Goal: Task Accomplishment & Management: Complete application form

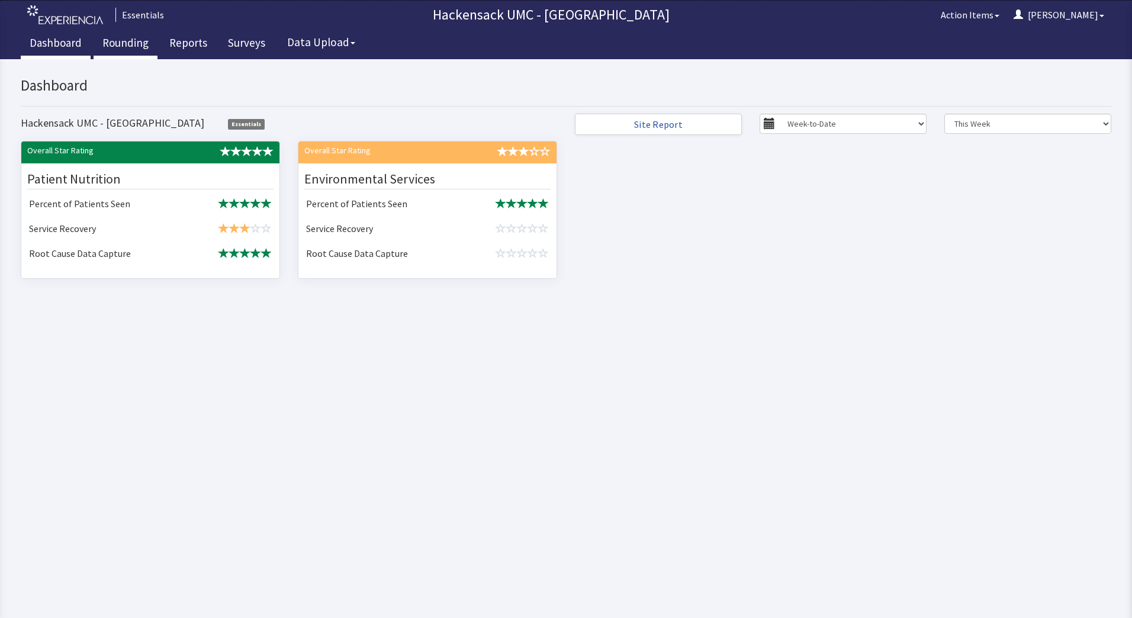
click at [127, 44] on link "Rounding" at bounding box center [126, 45] width 64 height 30
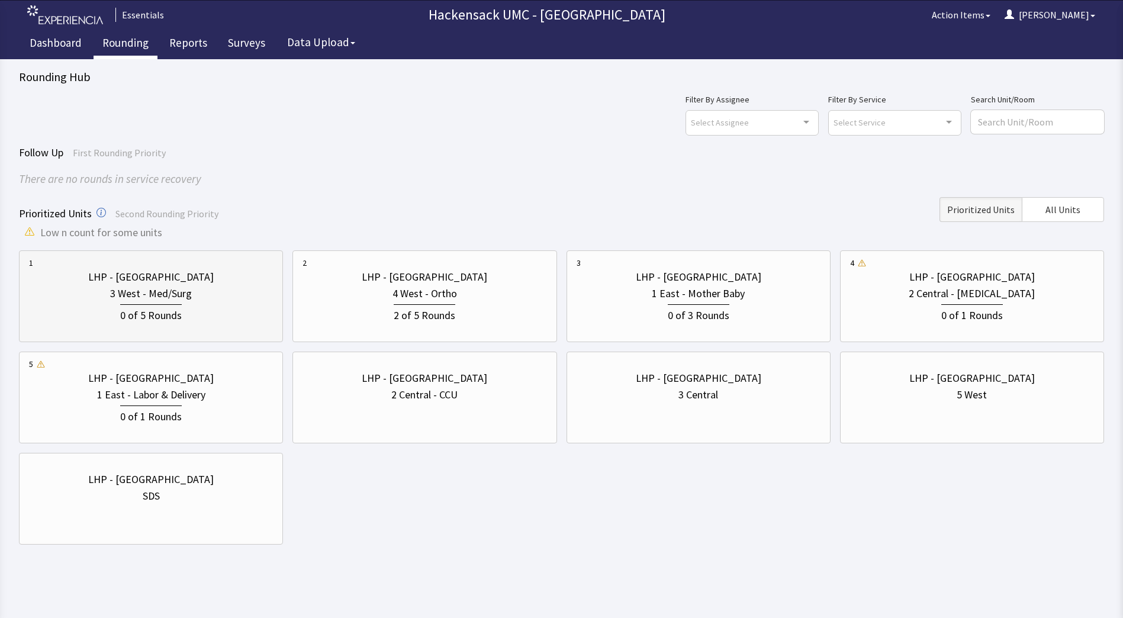
click at [196, 300] on div "3 West - Med/Surg" at bounding box center [151, 293] width 244 height 17
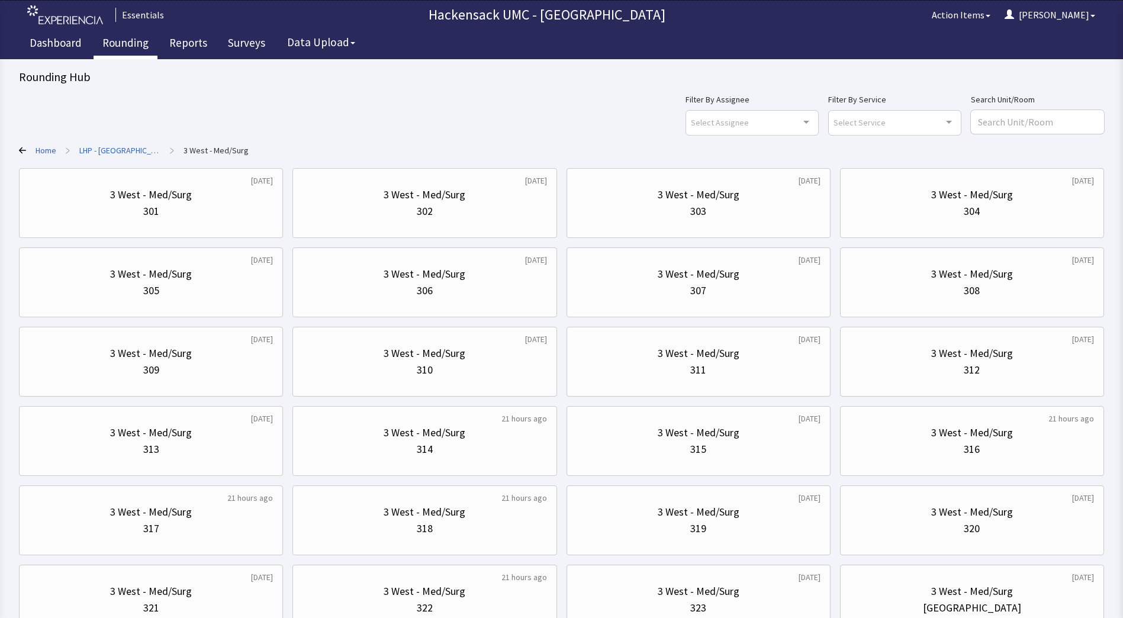
scroll to position [95, 0]
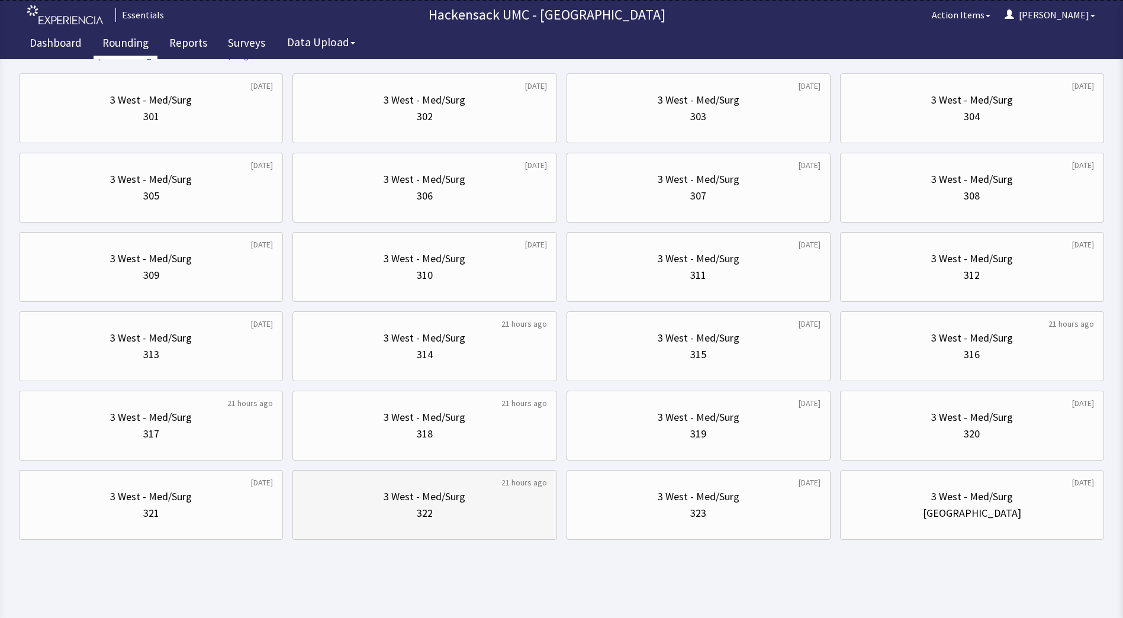
click at [466, 505] on div "322" at bounding box center [425, 513] width 244 height 17
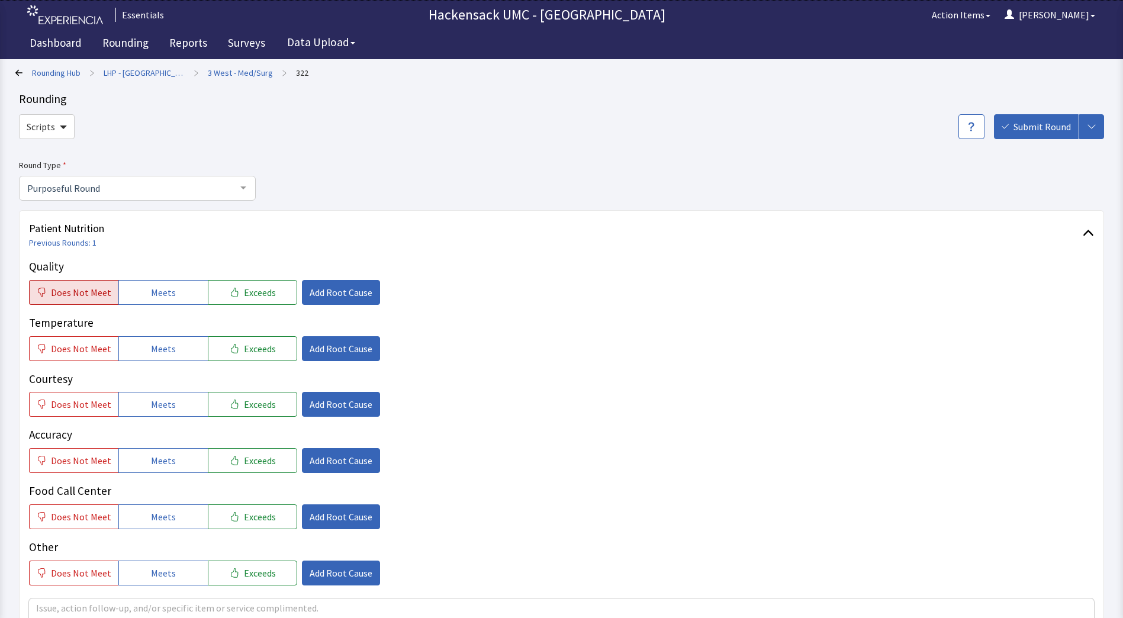
click at [63, 295] on span "Does Not Meet" at bounding box center [81, 292] width 60 height 14
click at [62, 358] on button "Does Not Meet" at bounding box center [73, 348] width 89 height 25
click at [66, 406] on span "Does Not Meet" at bounding box center [81, 404] width 60 height 14
click at [67, 473] on button "Does Not Meet" at bounding box center [73, 460] width 89 height 25
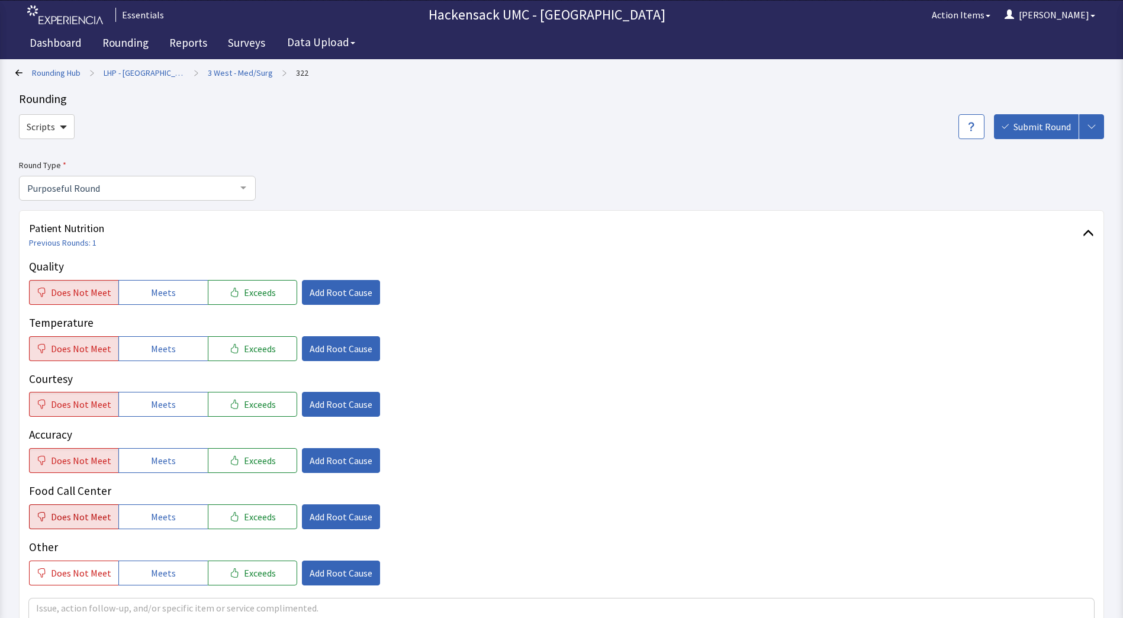
click at [70, 504] on button "Does Not Meet" at bounding box center [73, 516] width 89 height 25
click at [79, 566] on span "Does Not Meet" at bounding box center [81, 573] width 60 height 14
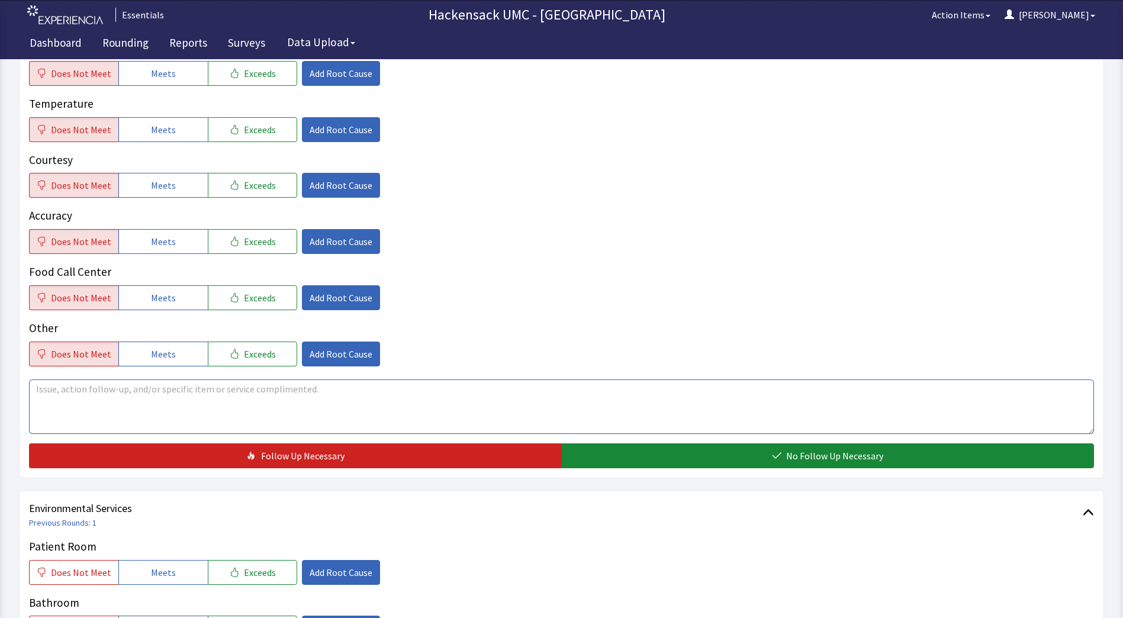
click at [303, 397] on textarea at bounding box center [561, 406] width 1065 height 54
click at [173, 83] on button "Meets" at bounding box center [162, 73] width 89 height 25
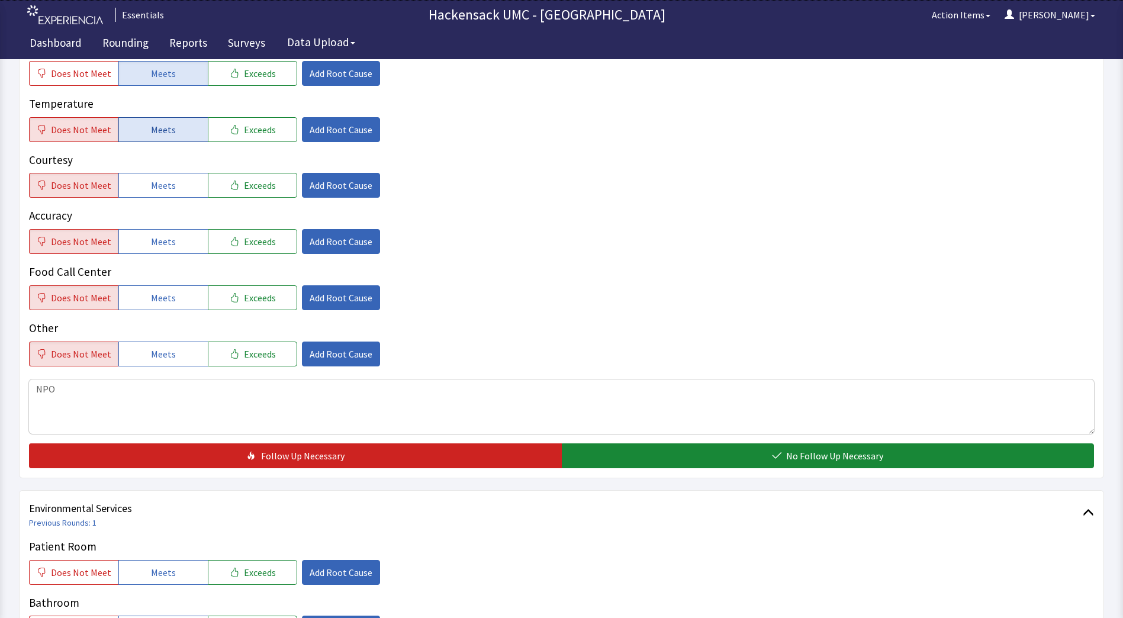
click at [169, 127] on span "Meets" at bounding box center [163, 130] width 25 height 14
click at [169, 176] on button "Meets" at bounding box center [162, 185] width 89 height 25
click at [169, 245] on span "Meets" at bounding box center [163, 241] width 25 height 14
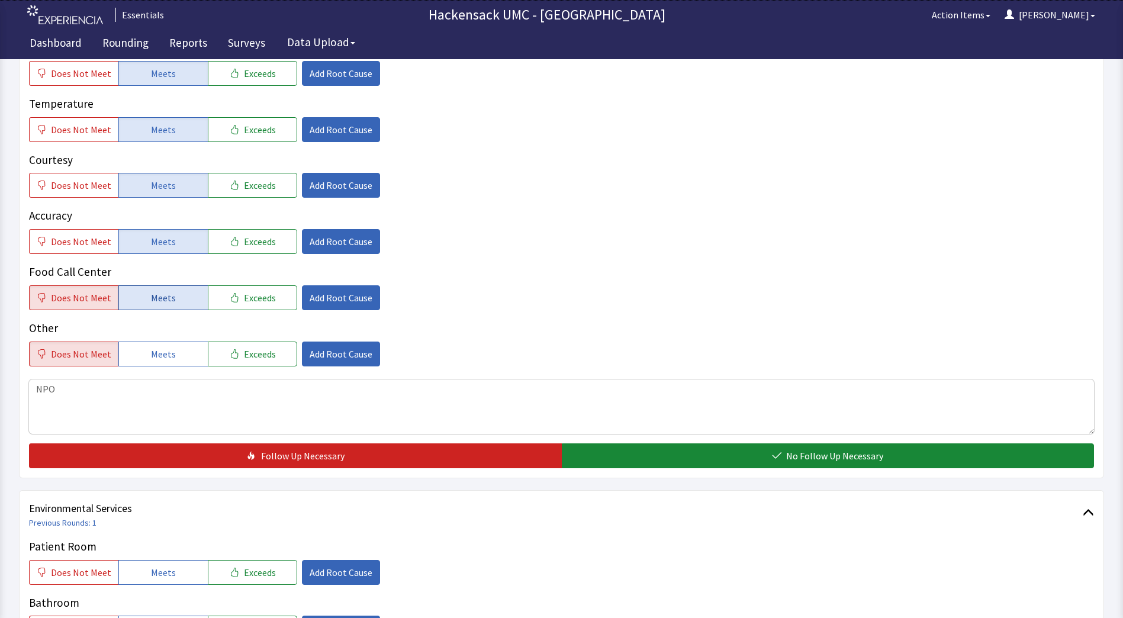
click at [165, 303] on span "Meets" at bounding box center [163, 298] width 25 height 14
click at [166, 350] on span "Meets" at bounding box center [163, 354] width 25 height 14
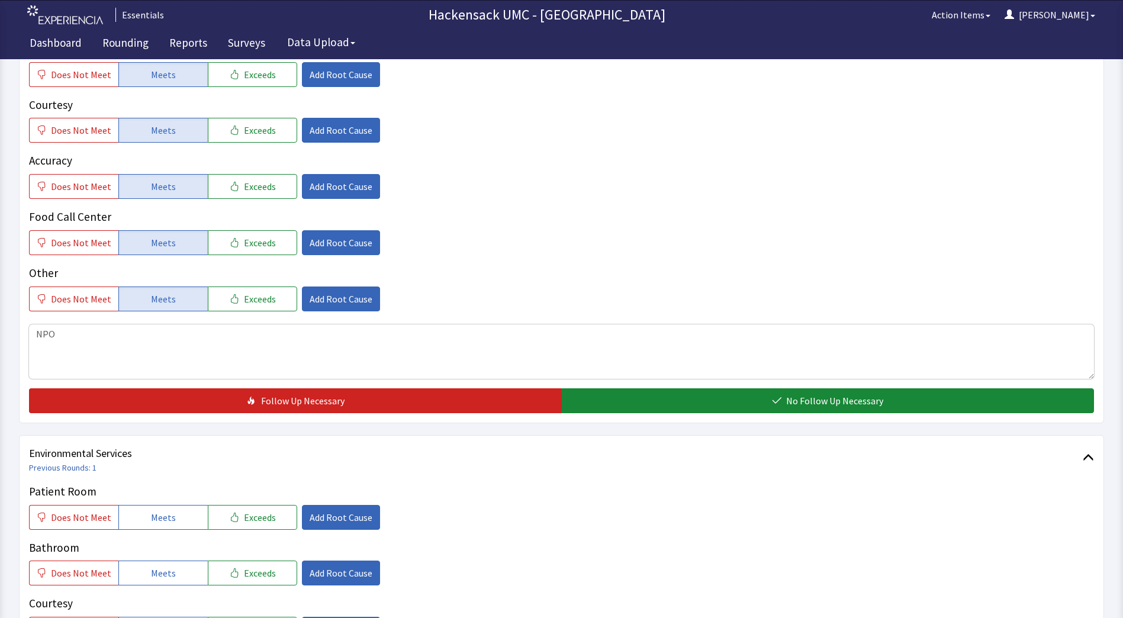
scroll to position [307, 0]
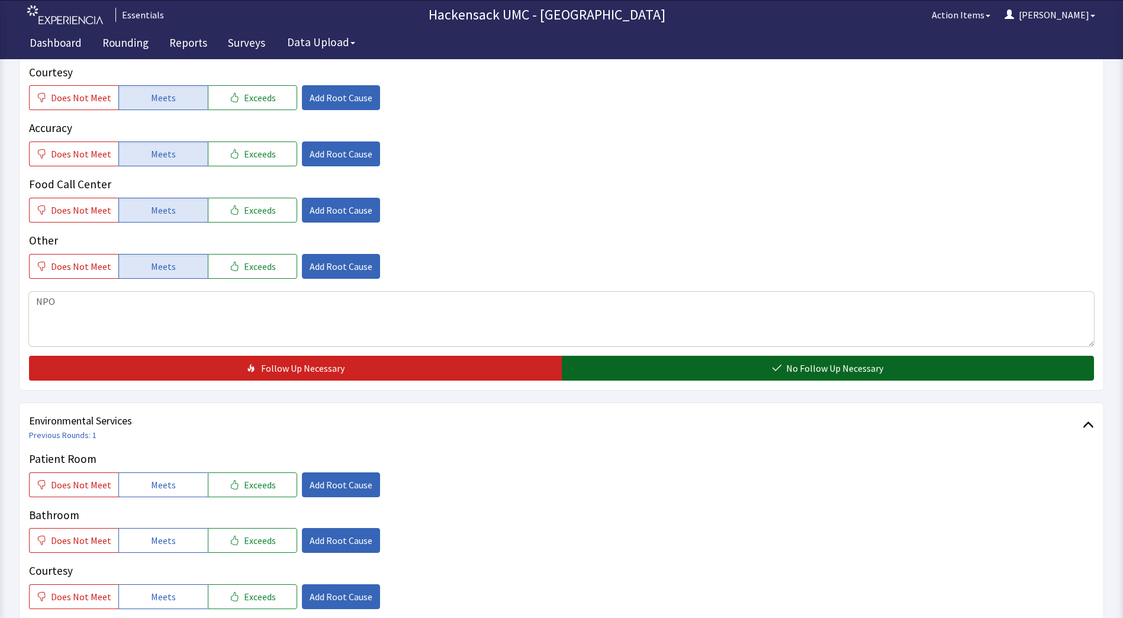
click at [691, 364] on button "No Follow Up Necessary" at bounding box center [828, 368] width 533 height 25
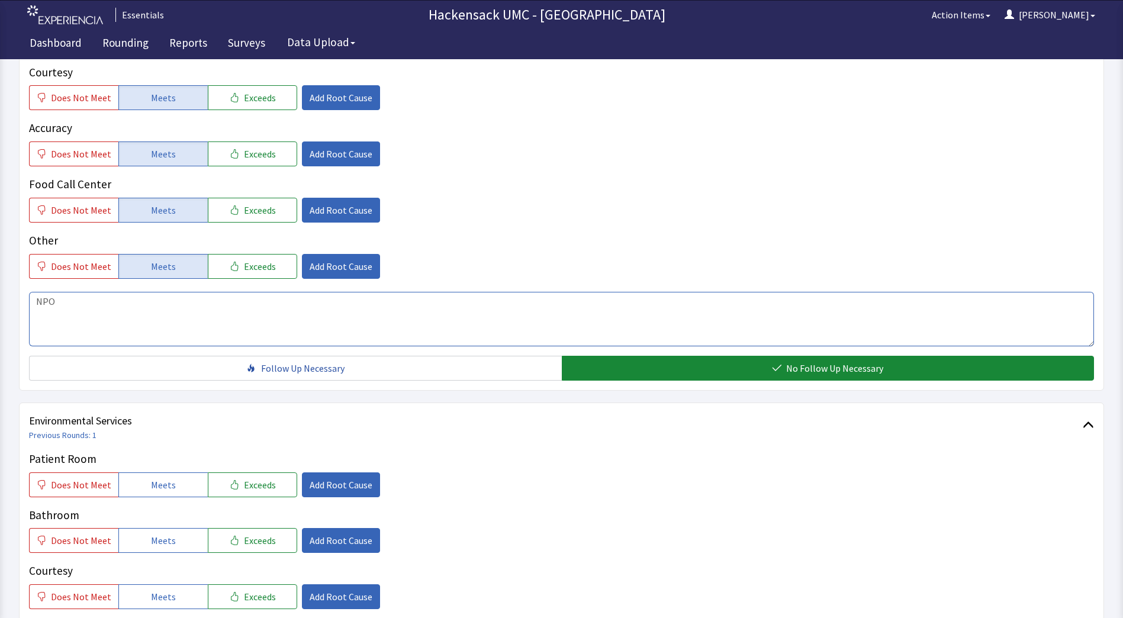
click at [169, 316] on textarea "NPO" at bounding box center [561, 319] width 1065 height 54
click at [146, 322] on textarea "NPO" at bounding box center [561, 319] width 1065 height 54
type textarea "N"
type textarea "Currently NPO"
click at [165, 495] on button "Meets" at bounding box center [162, 484] width 89 height 25
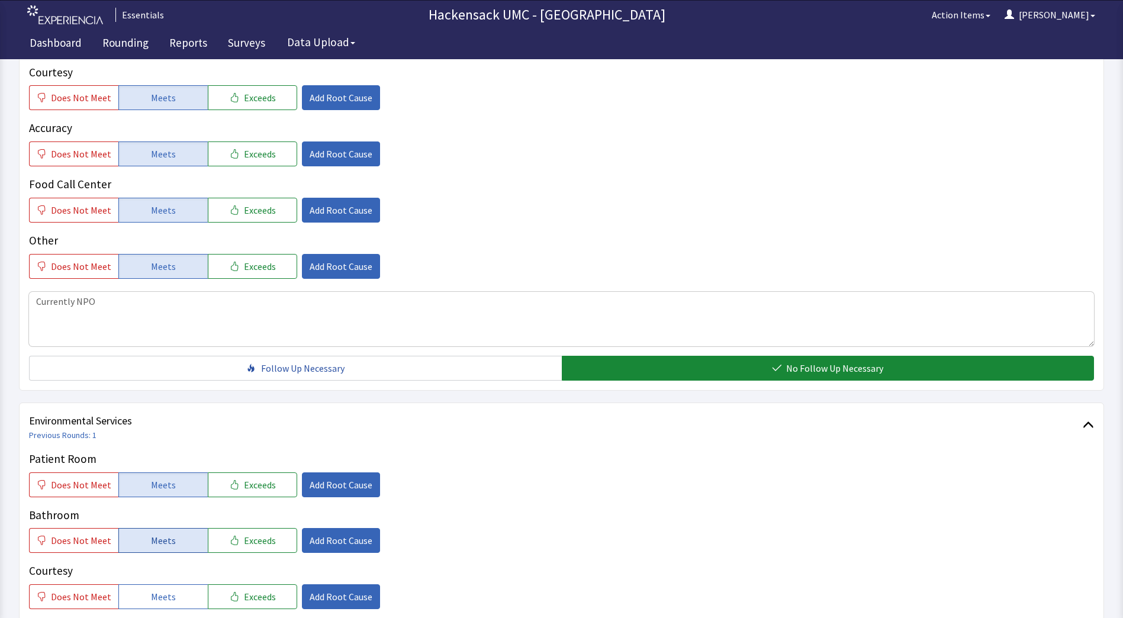
click at [171, 536] on button "Meets" at bounding box center [162, 540] width 89 height 25
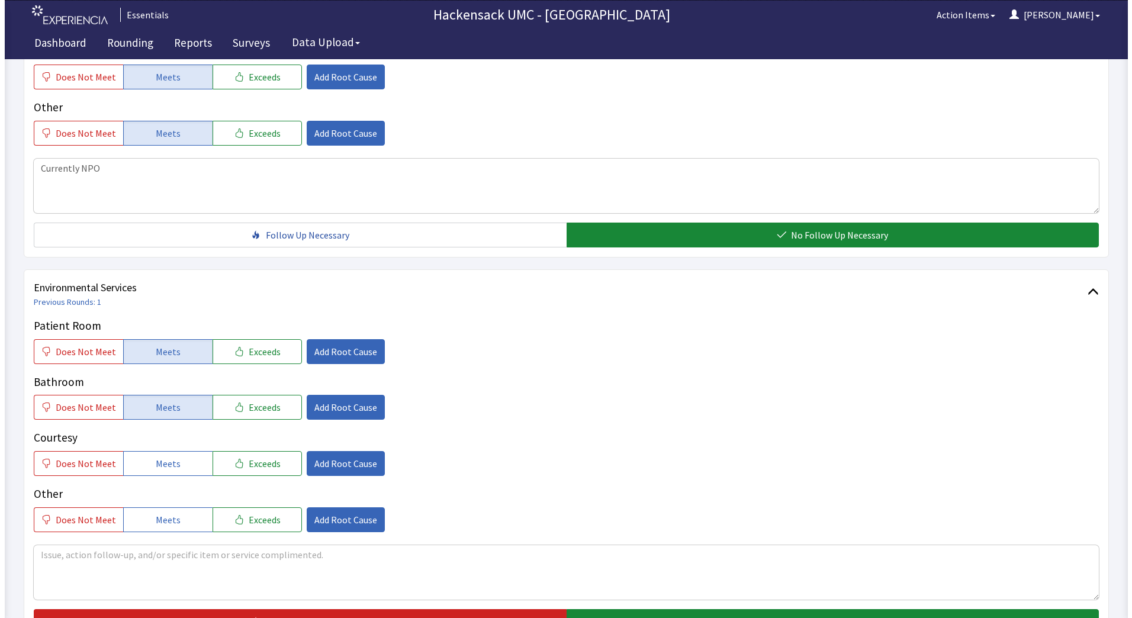
scroll to position [462, 0]
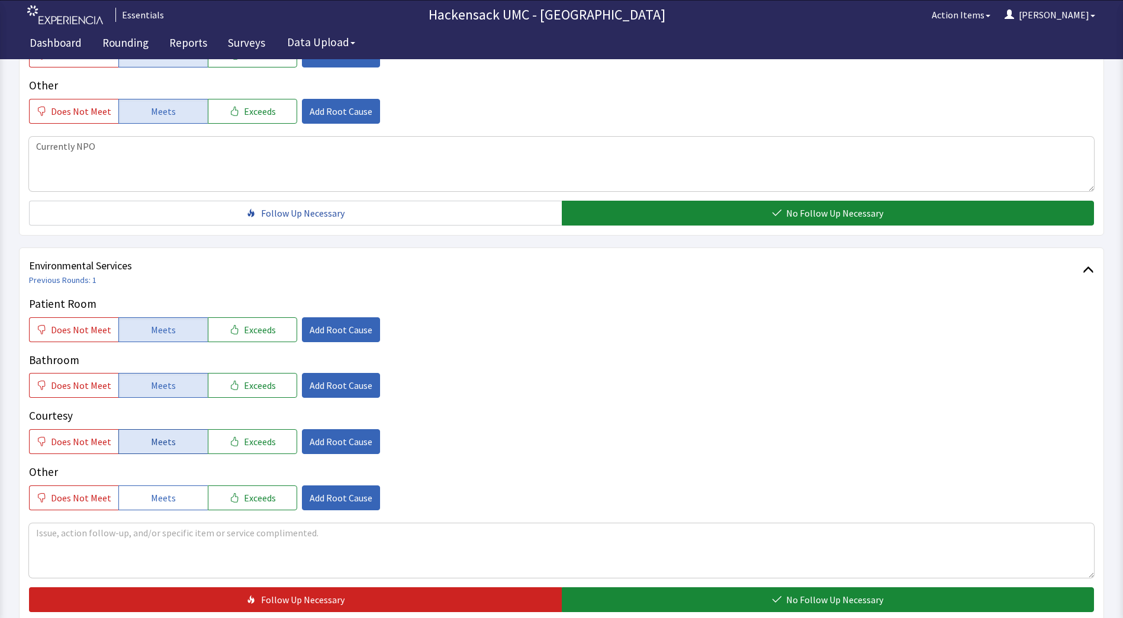
click at [159, 436] on span "Meets" at bounding box center [163, 442] width 25 height 14
click at [141, 493] on button "Meets" at bounding box center [162, 497] width 89 height 25
click at [338, 445] on span "Add Root Cause" at bounding box center [341, 442] width 63 height 14
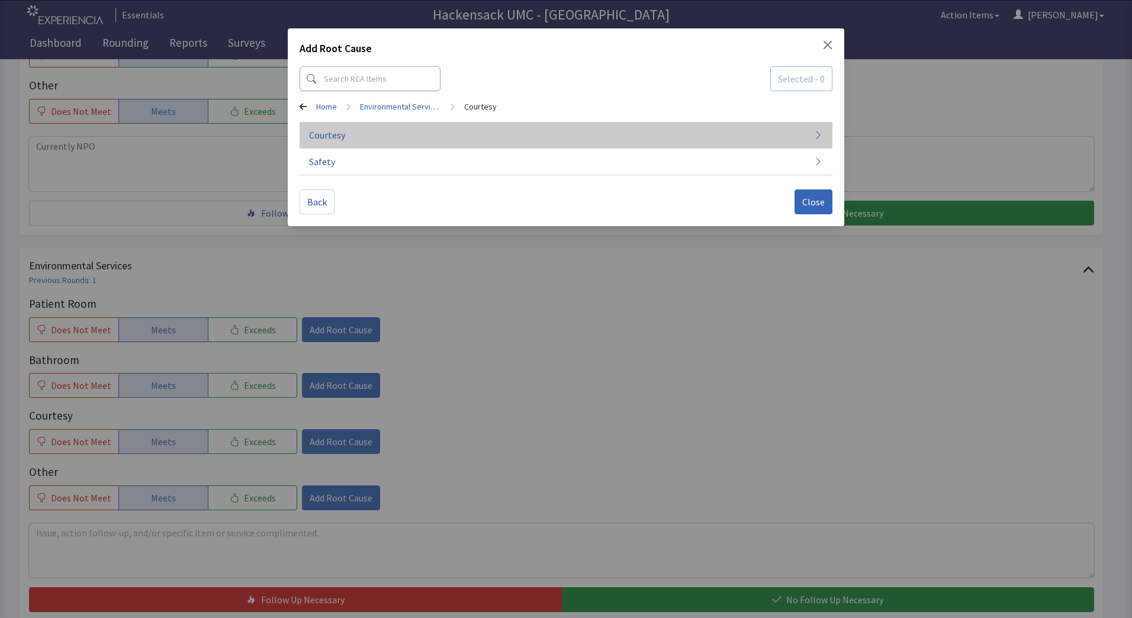
click at [349, 136] on button "Courtesy" at bounding box center [566, 135] width 533 height 27
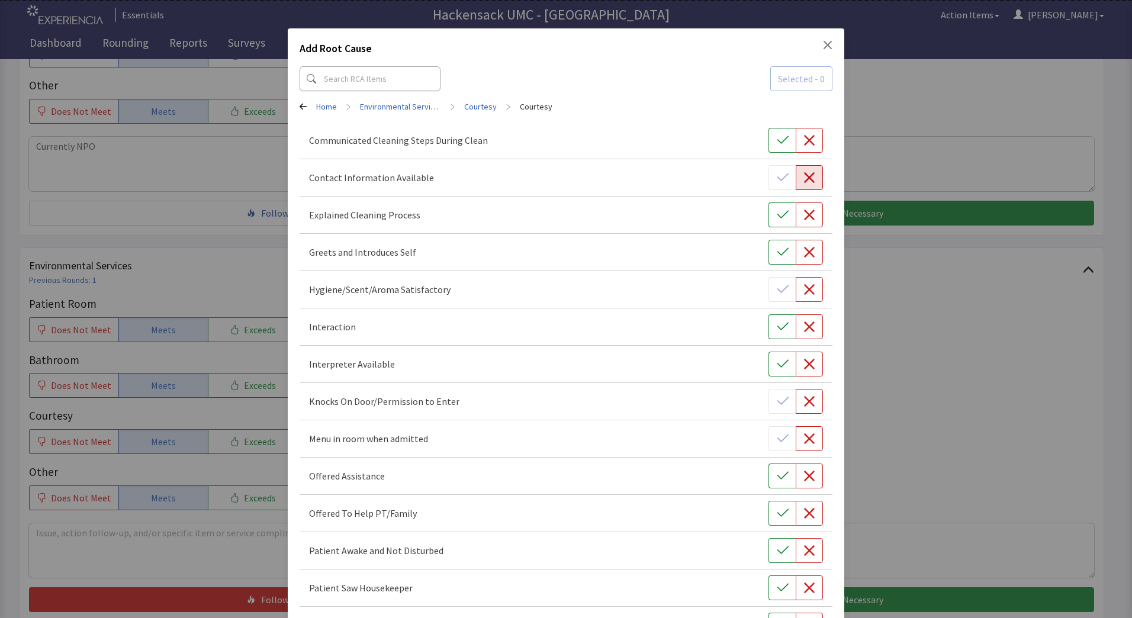
click at [804, 181] on icon "button" at bounding box center [809, 177] width 11 height 11
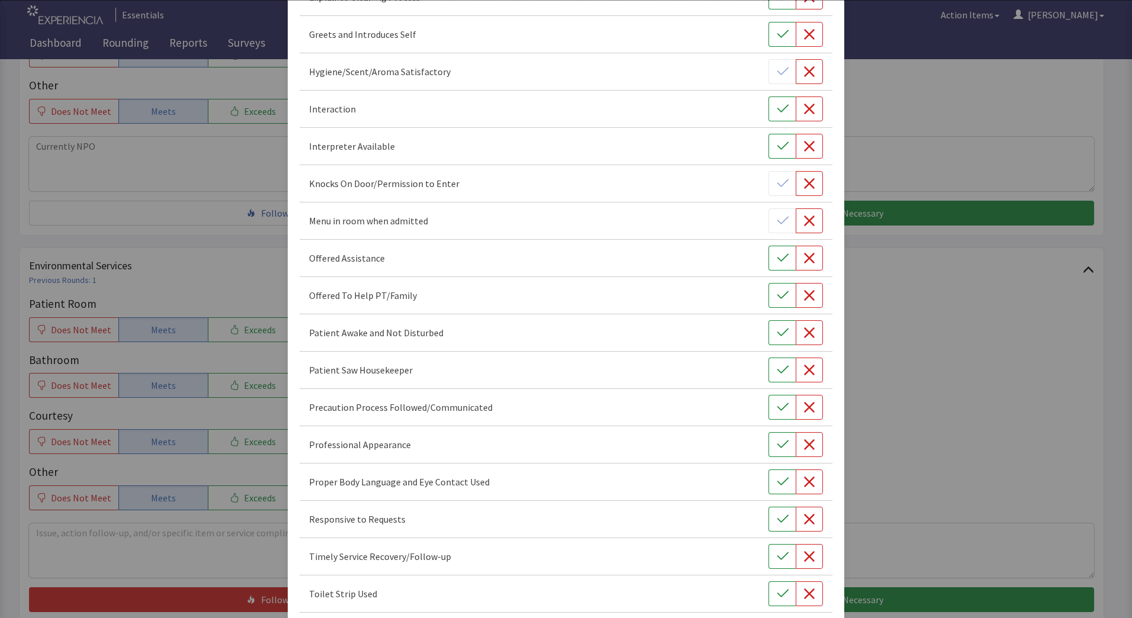
scroll to position [385, 0]
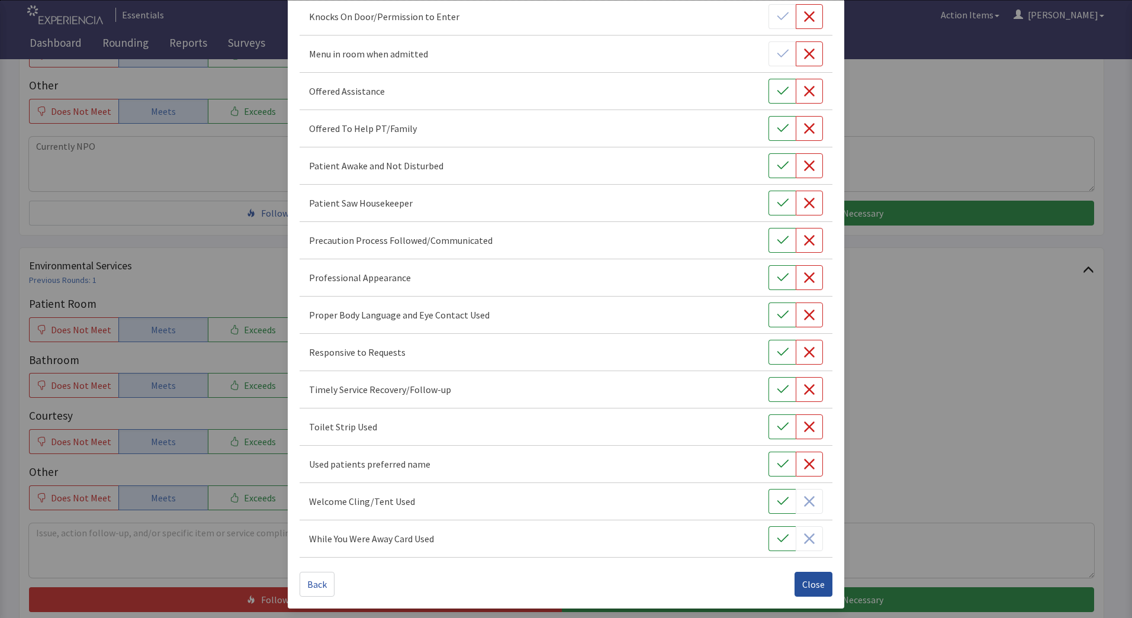
click at [807, 588] on span "Close" at bounding box center [813, 584] width 22 height 14
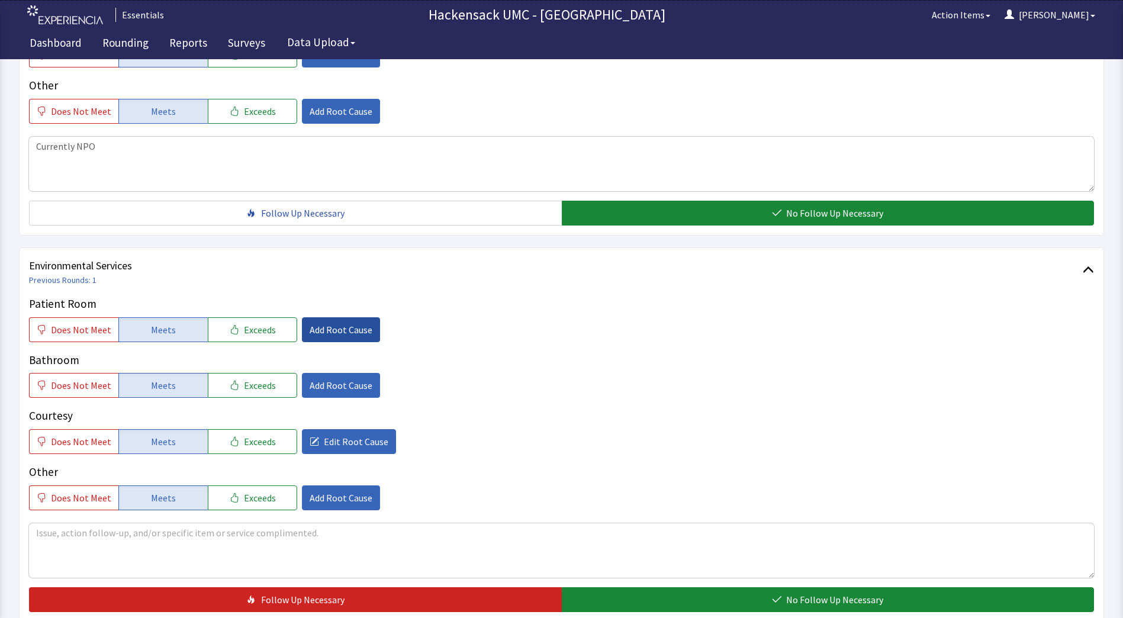
click at [320, 334] on span "Add Root Cause" at bounding box center [341, 330] width 63 height 14
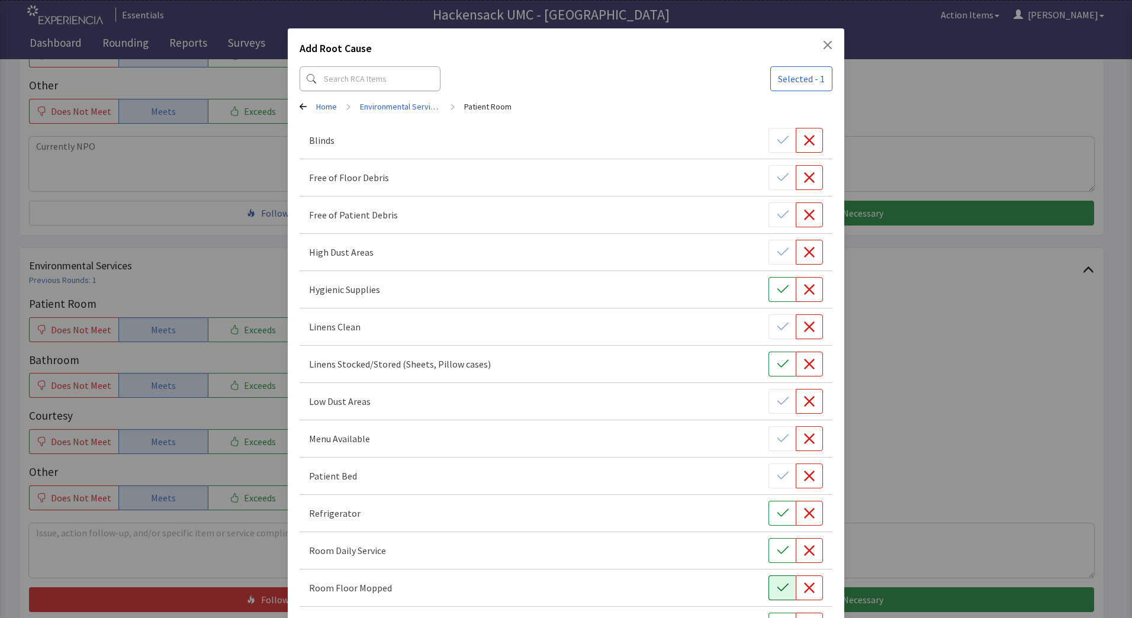
click at [768, 585] on button "button" at bounding box center [781, 587] width 27 height 25
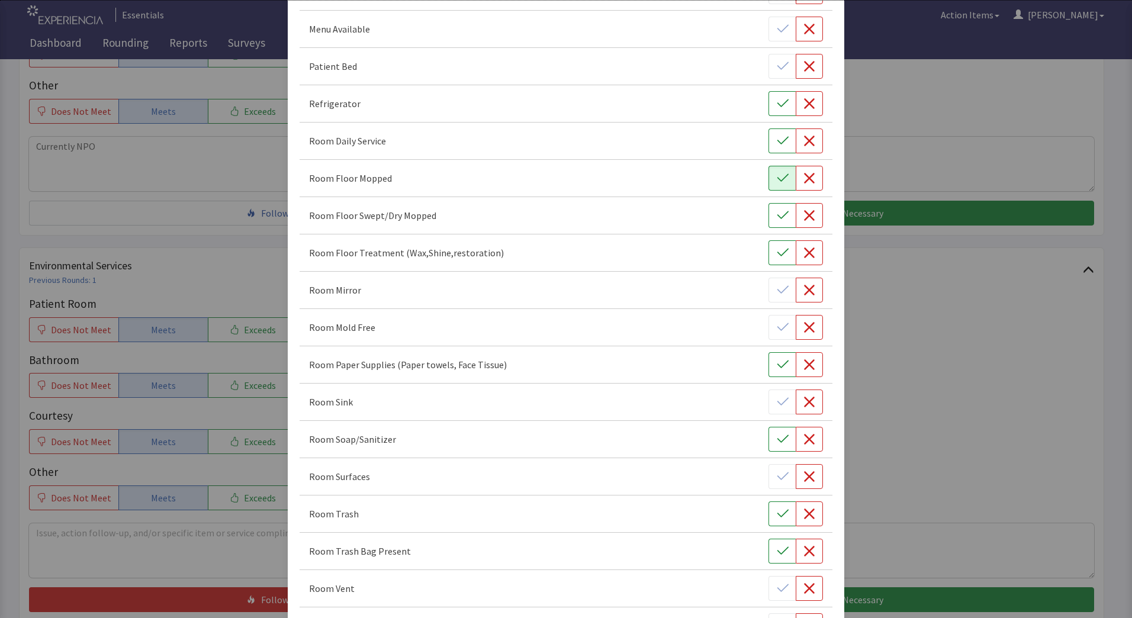
scroll to position [609, 0]
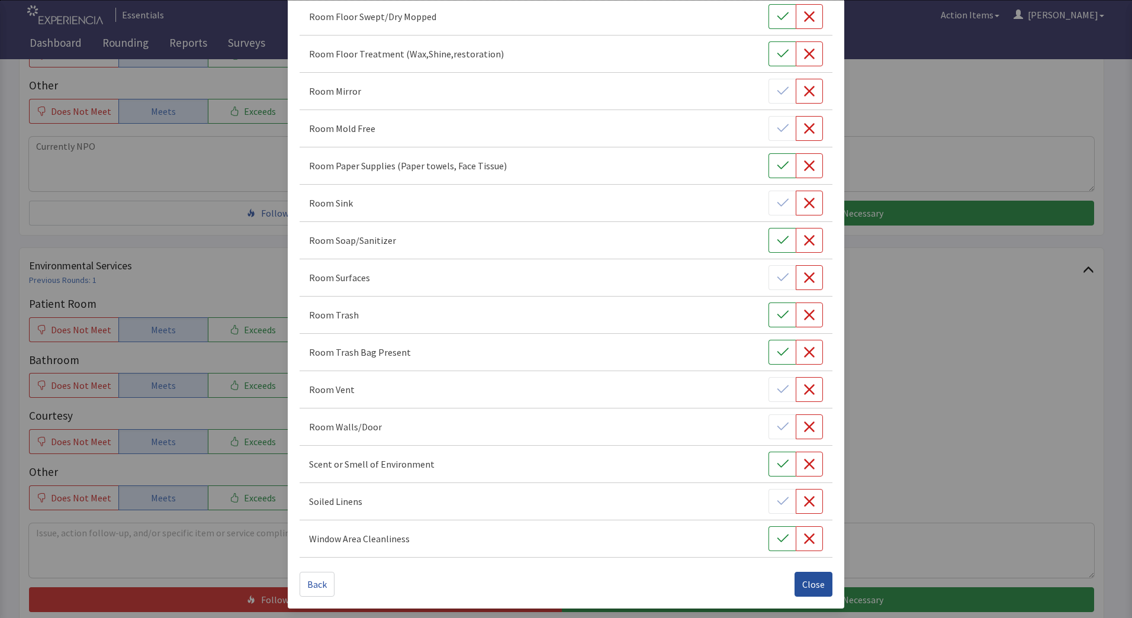
click at [808, 582] on span "Close" at bounding box center [813, 584] width 22 height 14
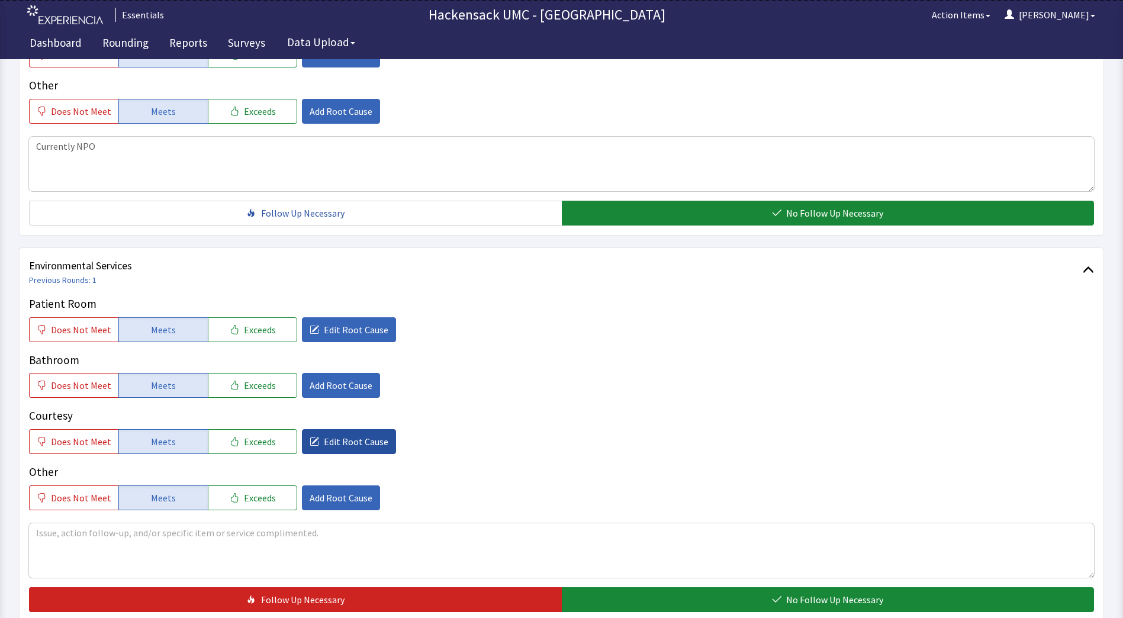
click at [341, 443] on span "Edit Root Cause" at bounding box center [356, 442] width 65 height 14
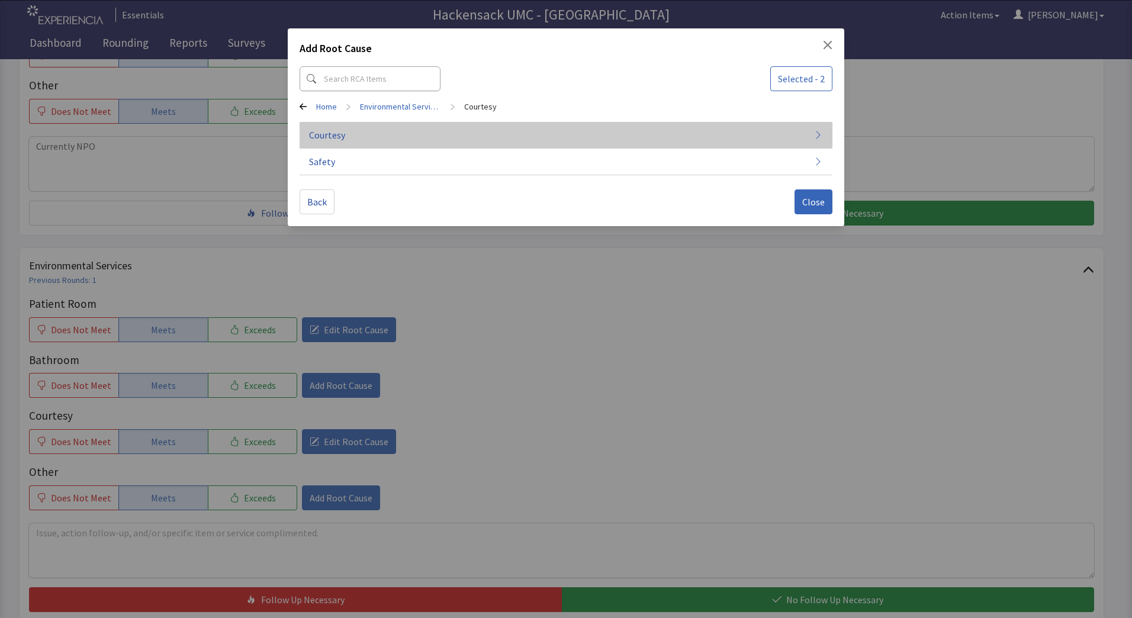
click at [342, 142] on button "Courtesy" at bounding box center [566, 135] width 533 height 27
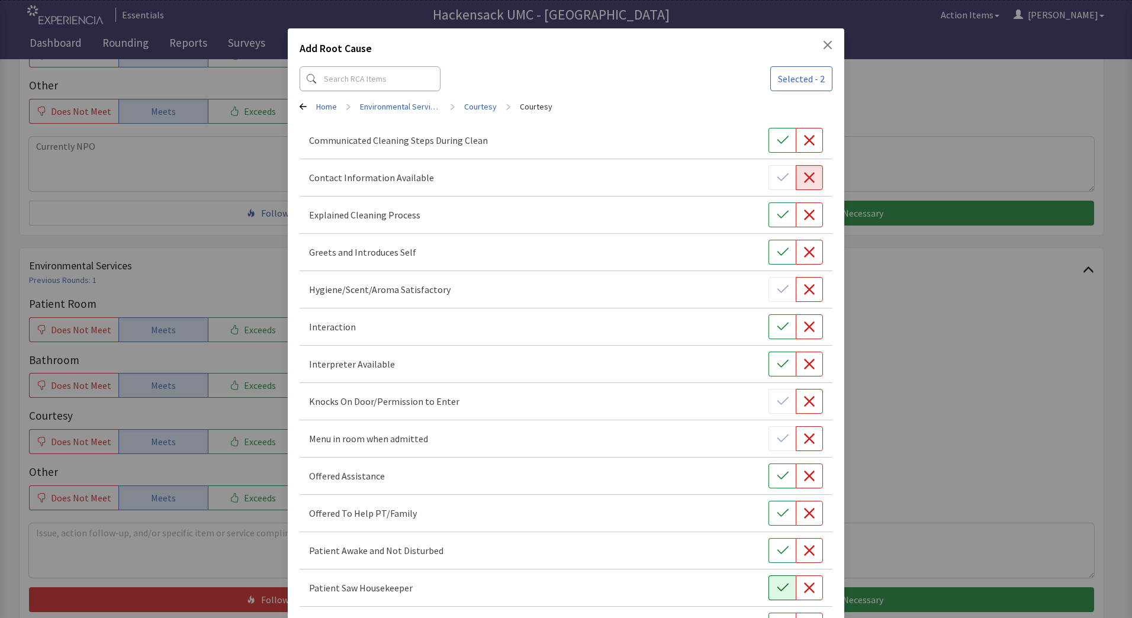
click at [777, 585] on icon "button" at bounding box center [783, 588] width 12 height 12
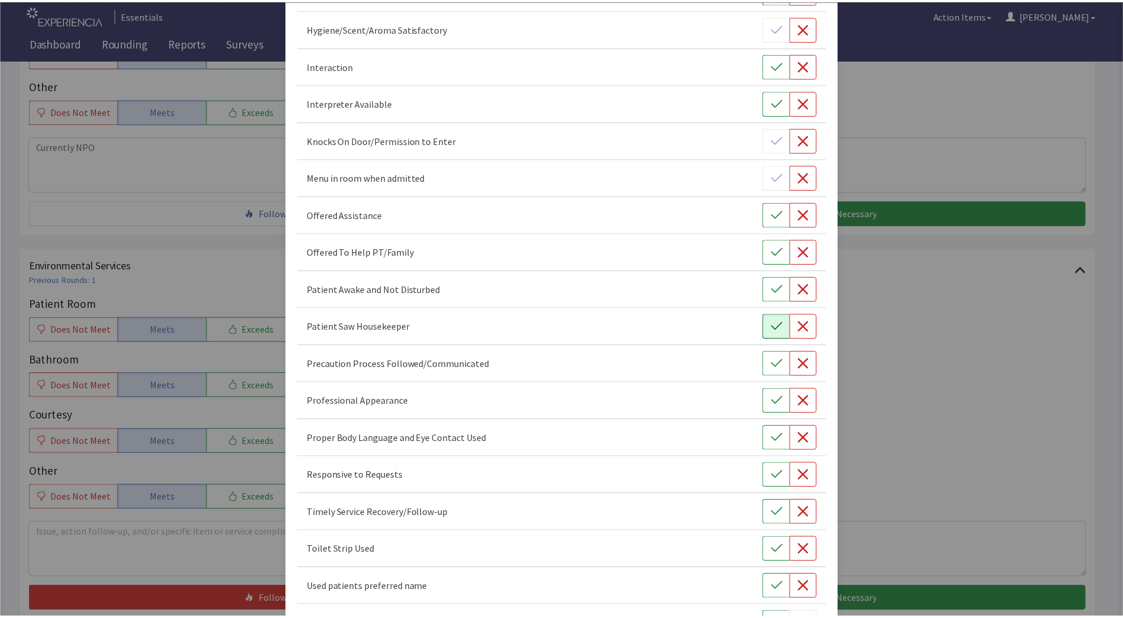
scroll to position [385, 0]
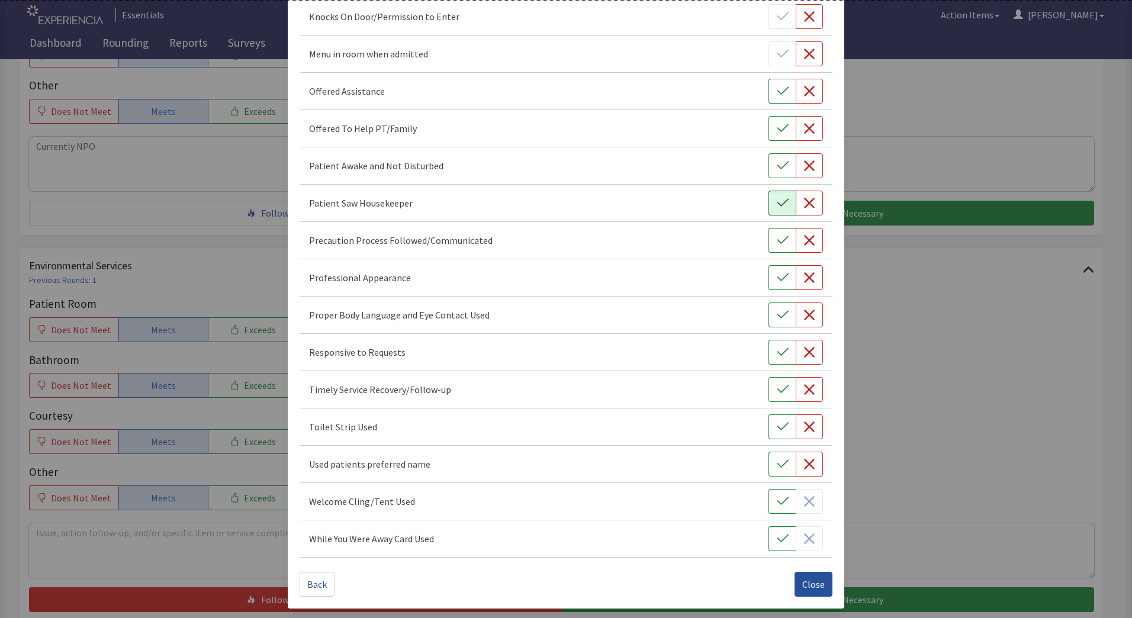
click at [805, 590] on span "Close" at bounding box center [813, 584] width 22 height 14
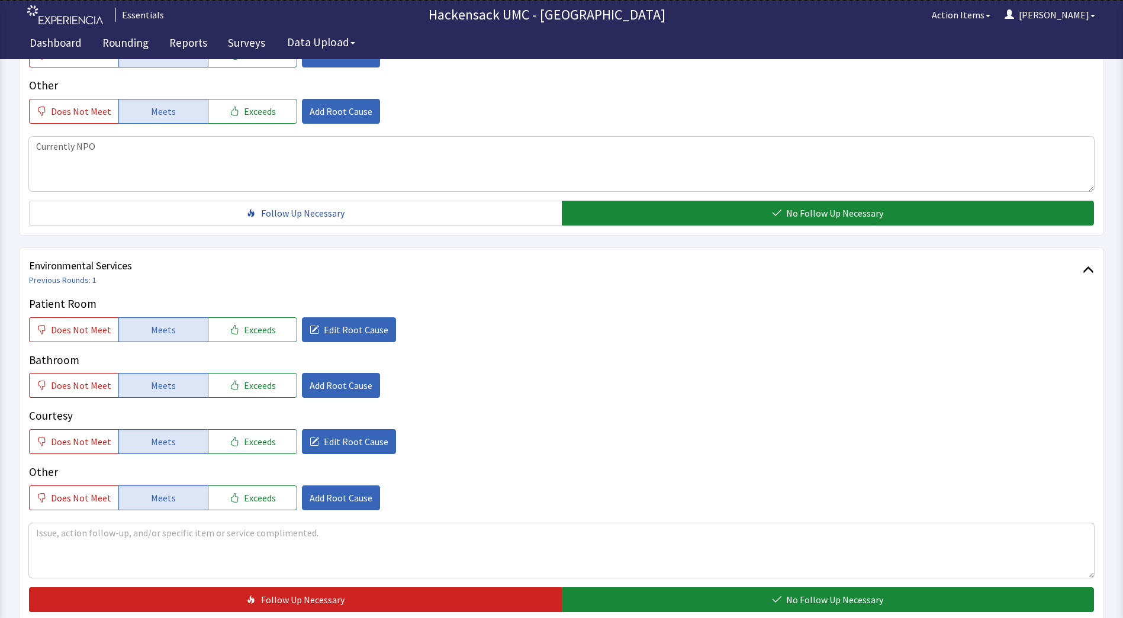
click at [313, 511] on div "Patient Room Does Not Meet Meets Exceeds Edit Root Cause Bathroom Does Not Meet…" at bounding box center [561, 453] width 1065 height 317
click at [89, 541] on textarea at bounding box center [561, 550] width 1065 height 54
click at [362, 504] on span "Add Root Cause" at bounding box center [341, 498] width 63 height 14
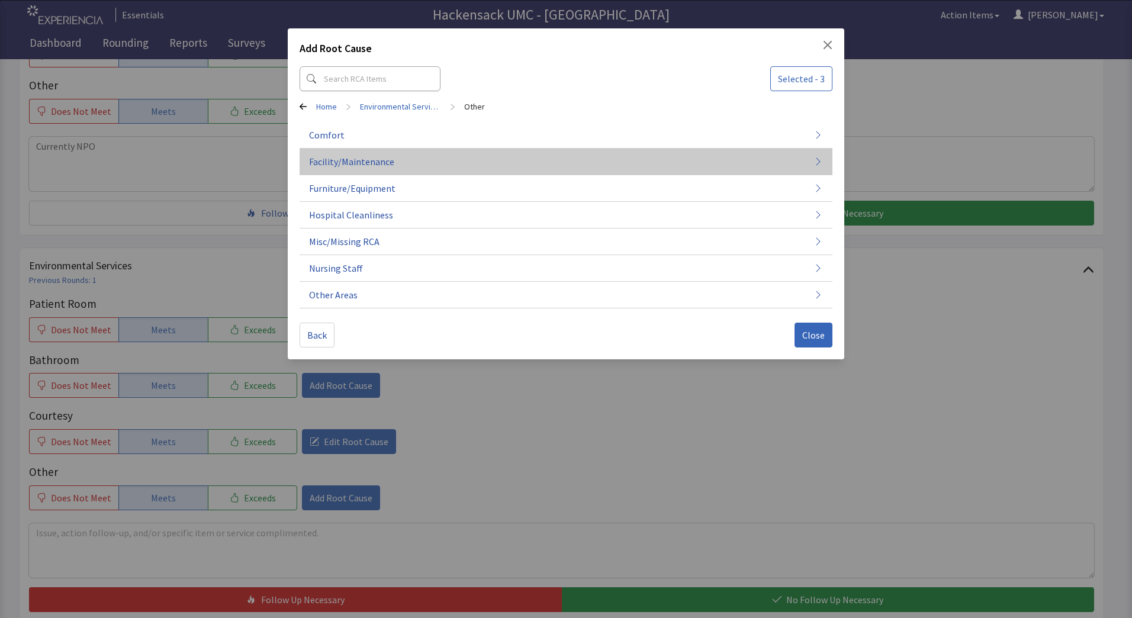
click at [379, 165] on span "Facility/Maintenance" at bounding box center [351, 162] width 85 height 14
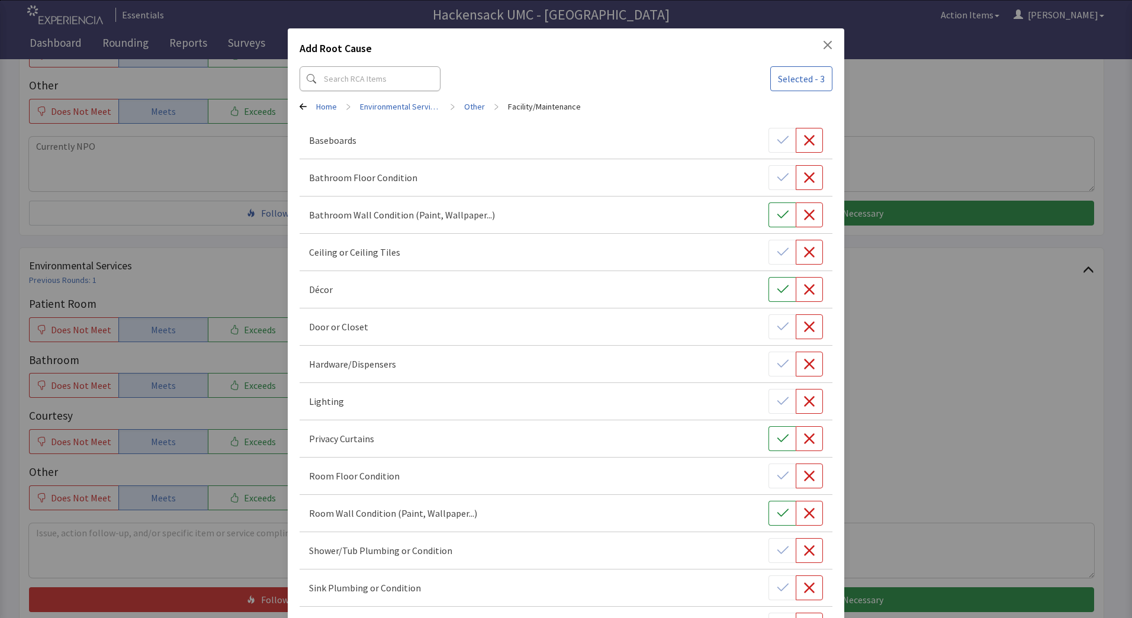
click at [823, 41] on icon "Close" at bounding box center [827, 44] width 9 height 9
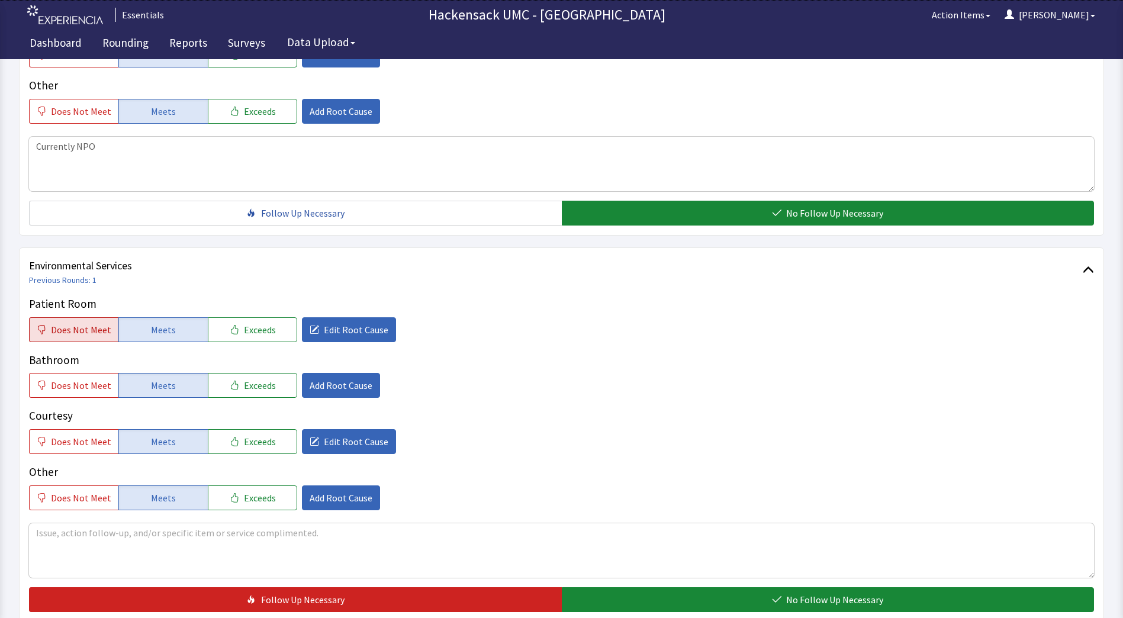
click at [52, 337] on button "Does Not Meet" at bounding box center [73, 329] width 89 height 25
click at [94, 325] on span "Does Not Meet" at bounding box center [81, 330] width 60 height 14
click at [336, 333] on span "Edit Root Cause" at bounding box center [356, 330] width 65 height 14
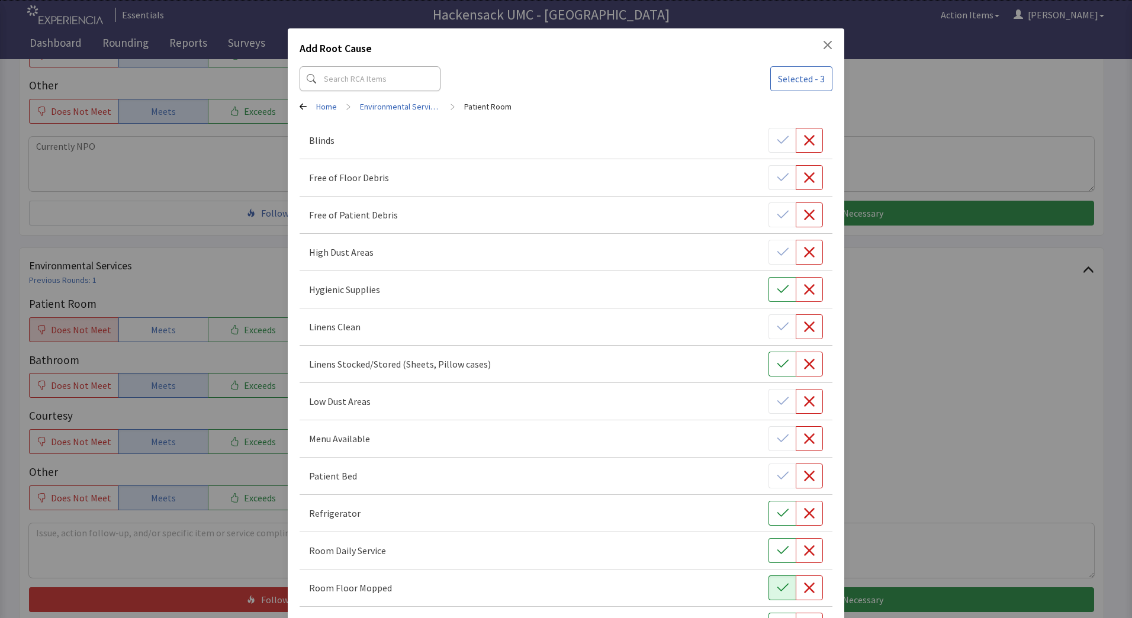
click at [180, 265] on div "Add Root Cause Selected - 3 Home > Environmental Services > Patient Room Blinds…" at bounding box center [566, 613] width 1132 height 1227
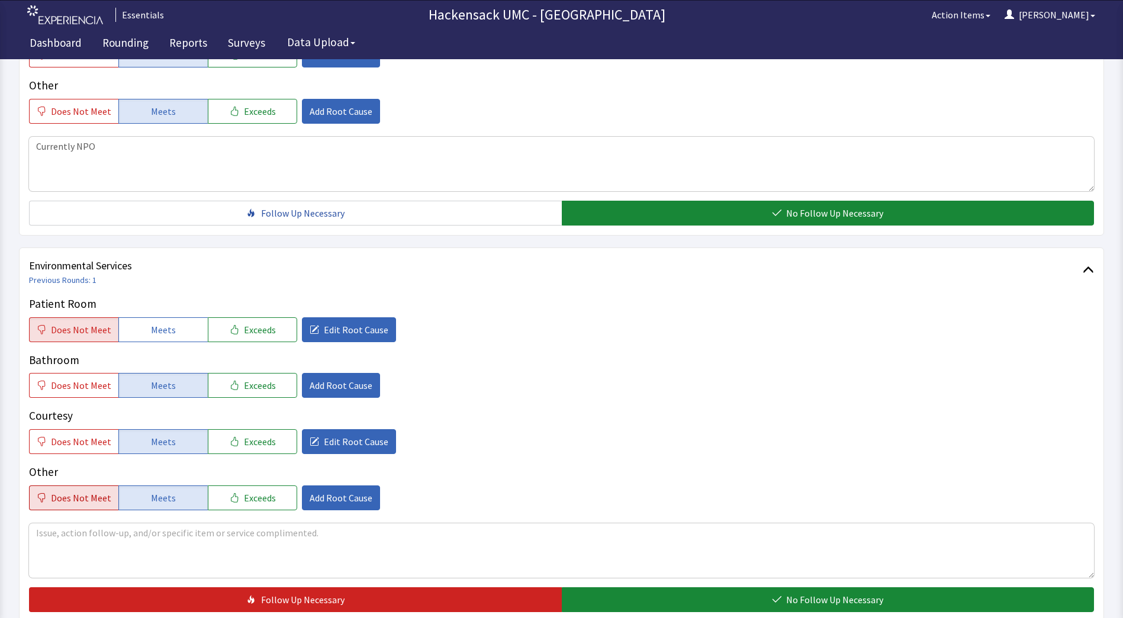
click at [75, 497] on span "Does Not Meet" at bounding box center [81, 498] width 60 height 14
click at [332, 504] on span "Add Root Cause" at bounding box center [341, 498] width 63 height 14
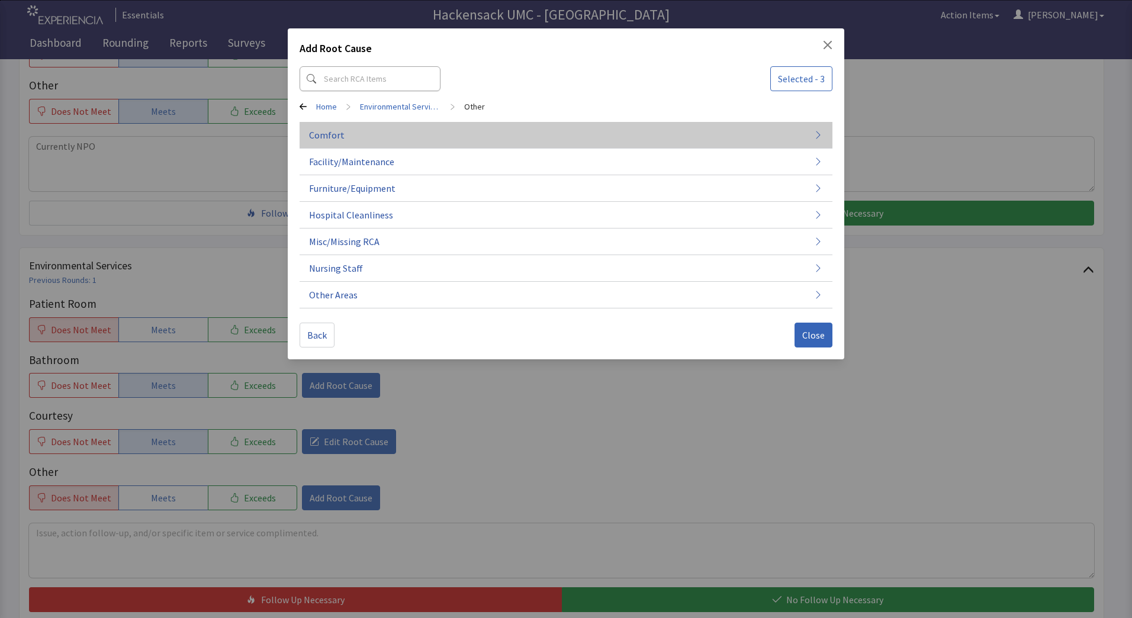
click at [339, 126] on button "Comfort" at bounding box center [566, 135] width 533 height 27
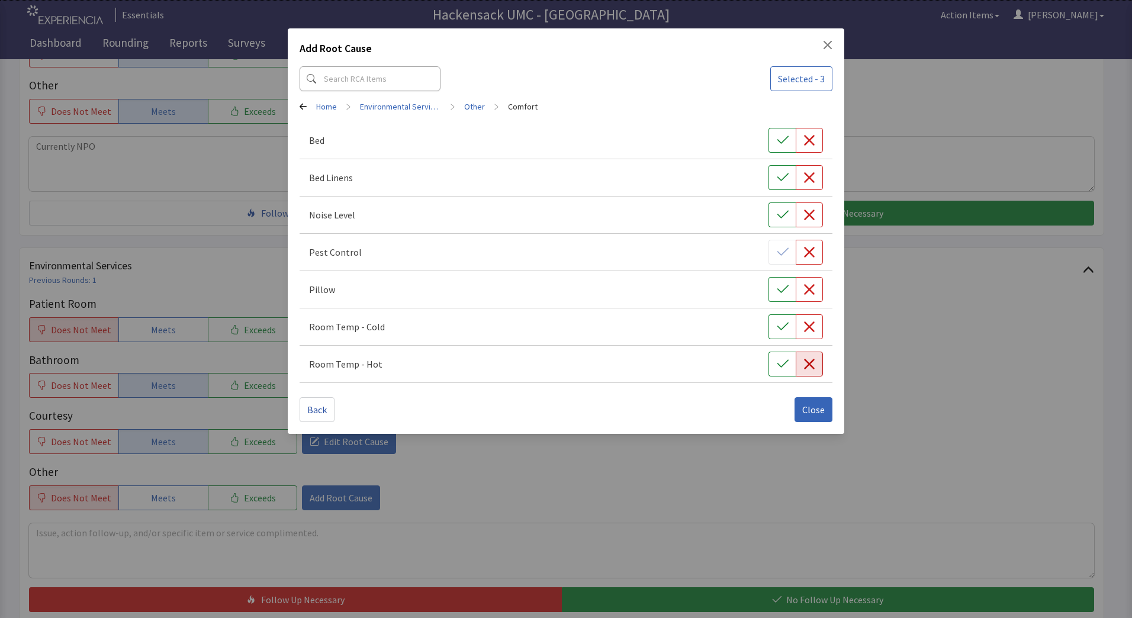
click at [807, 371] on button "button" at bounding box center [809, 364] width 27 height 25
click at [818, 417] on button "Close" at bounding box center [813, 409] width 38 height 25
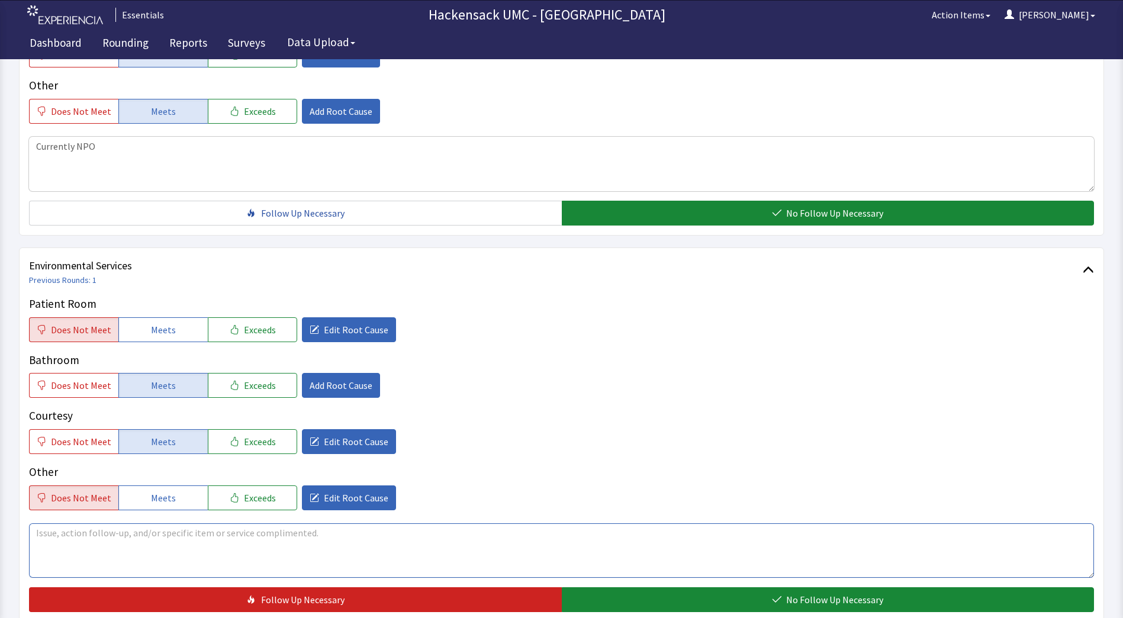
click at [219, 529] on textarea at bounding box center [561, 550] width 1065 height 54
click at [210, 538] on textarea "Patient saw housekeeper who came in and mopped. Did not write name on board or …" at bounding box center [561, 550] width 1065 height 54
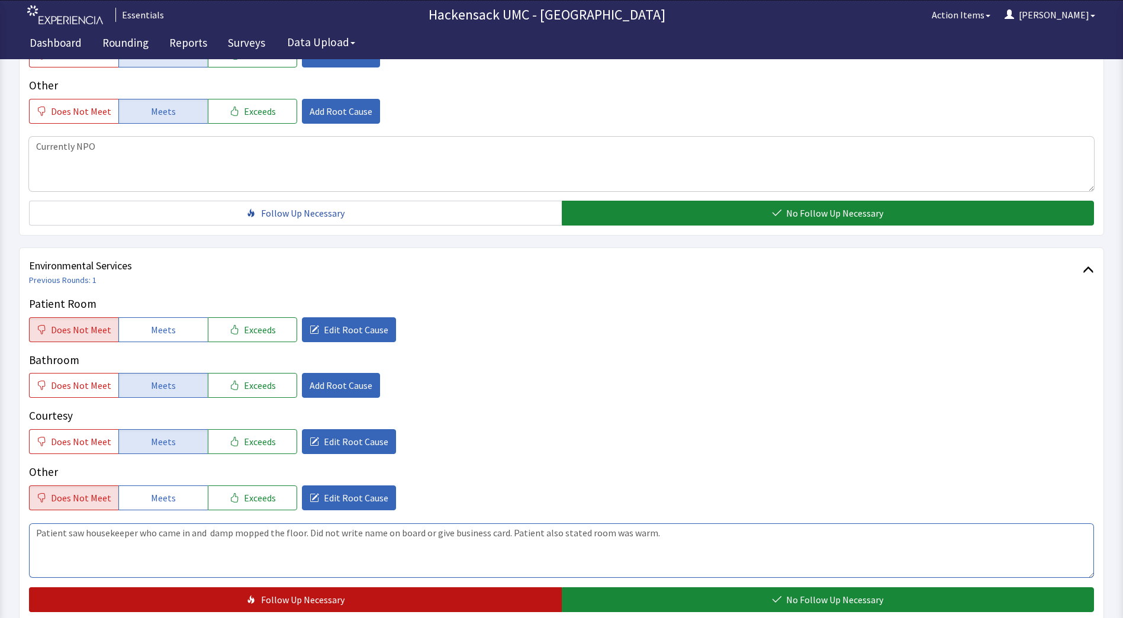
type textarea "Patient saw housekeeper who came in and damp mopped the floor. Did not write na…"
click at [487, 599] on button "Follow Up Necessary" at bounding box center [295, 599] width 533 height 25
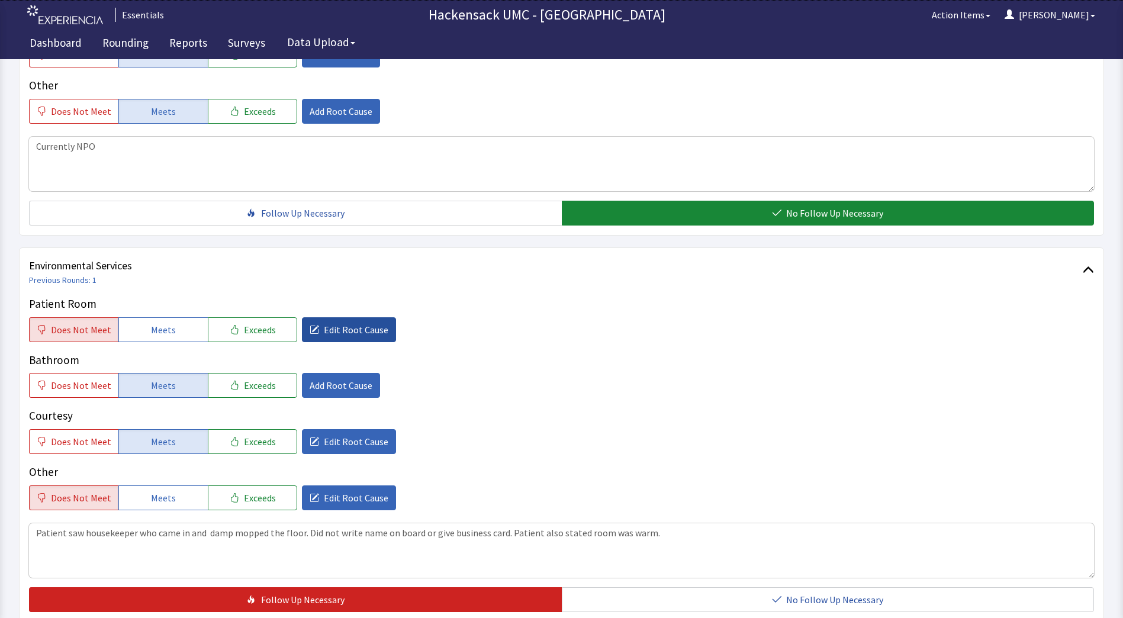
click at [321, 339] on button "Edit Root Cause" at bounding box center [349, 329] width 94 height 25
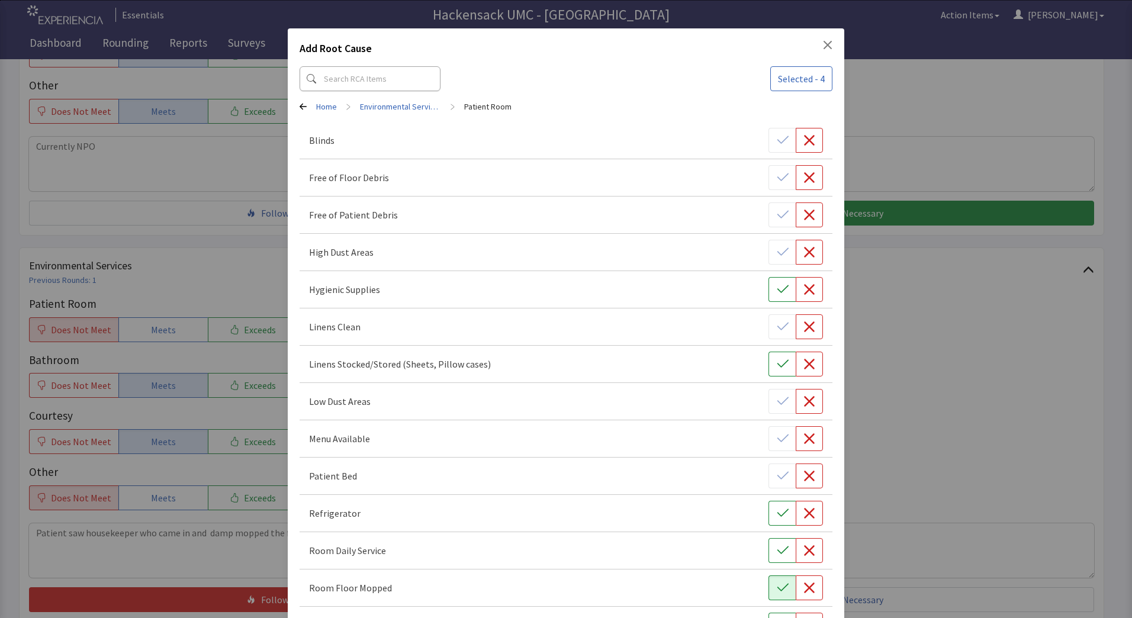
click at [825, 48] on icon "Close" at bounding box center [827, 44] width 9 height 9
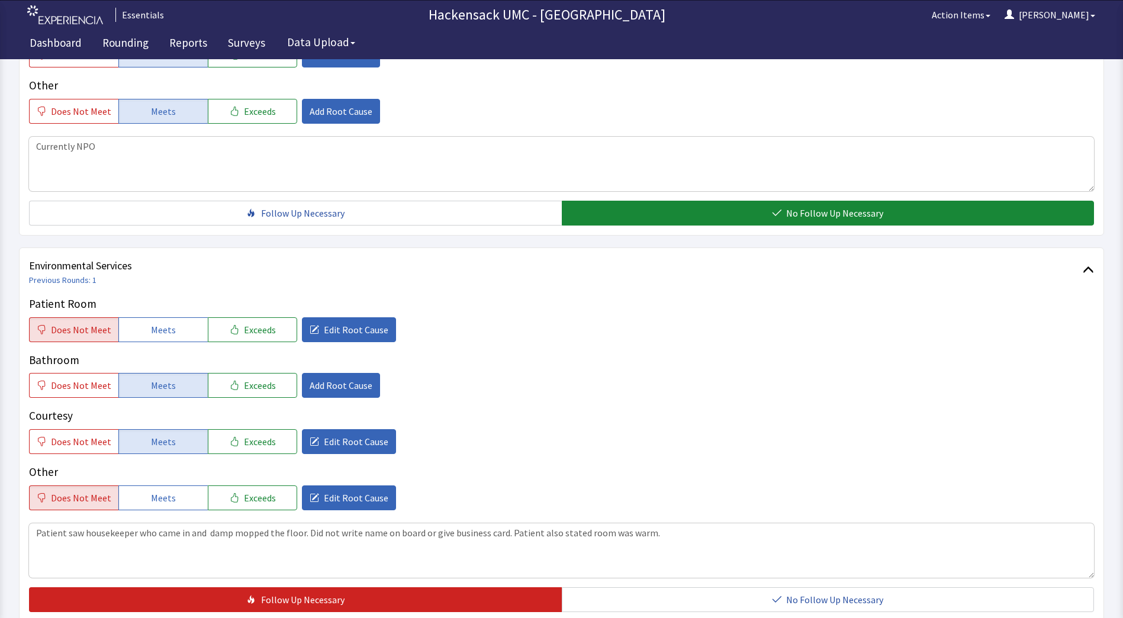
scroll to position [581, 0]
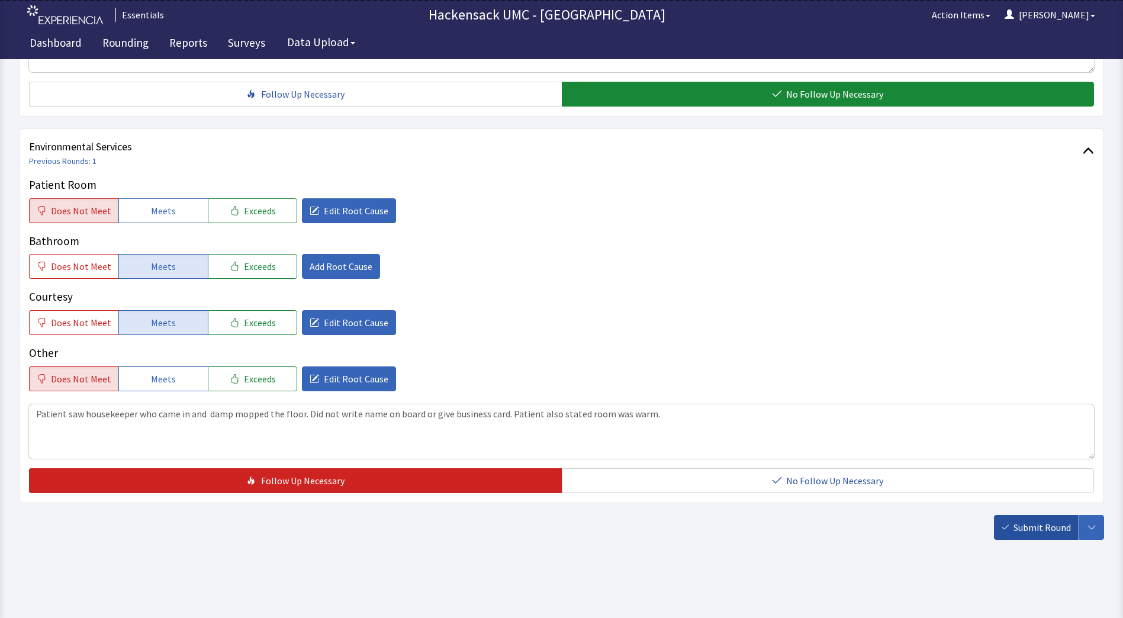
click at [1038, 533] on span "Submit Round" at bounding box center [1041, 527] width 57 height 14
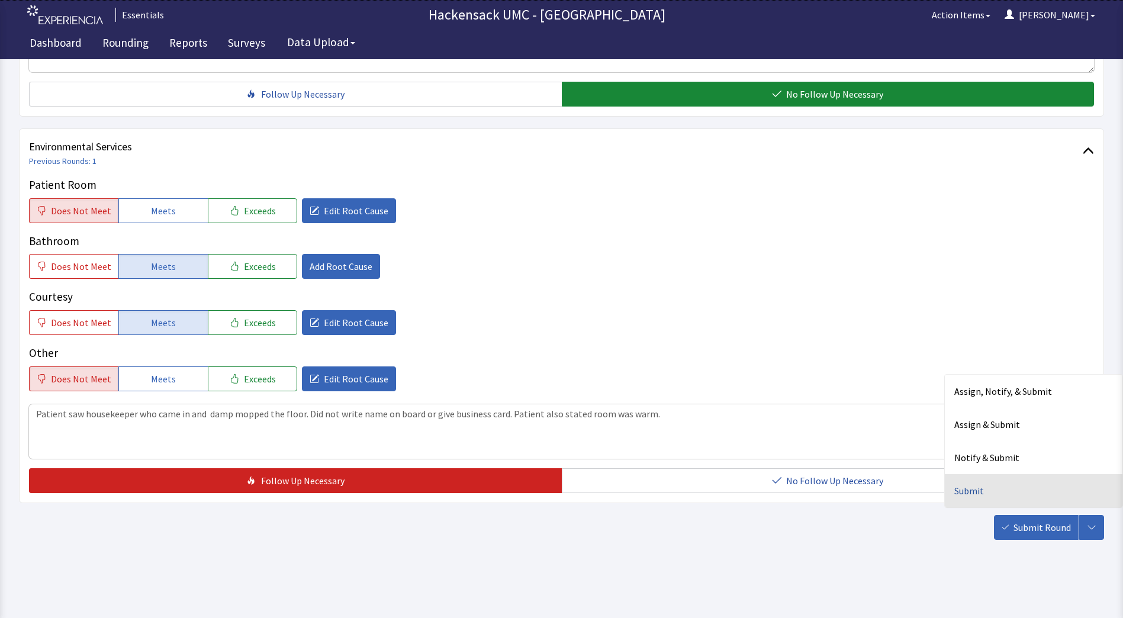
click at [978, 495] on div "Submit" at bounding box center [1034, 490] width 178 height 33
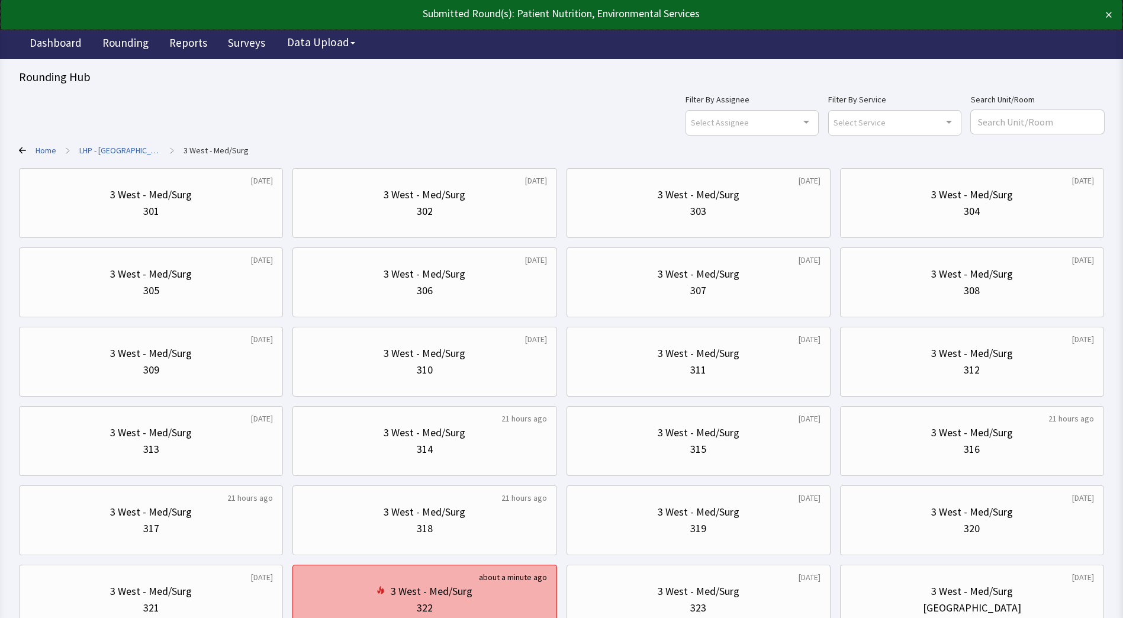
click at [531, 578] on div "about a minute ago" at bounding box center [513, 577] width 68 height 12
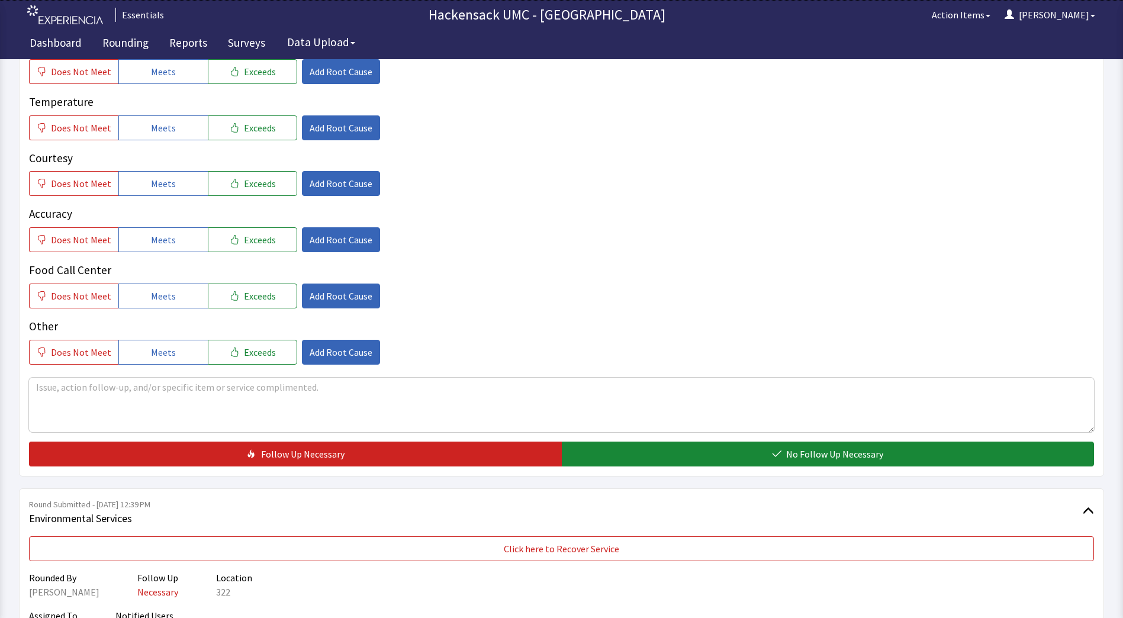
scroll to position [437, 0]
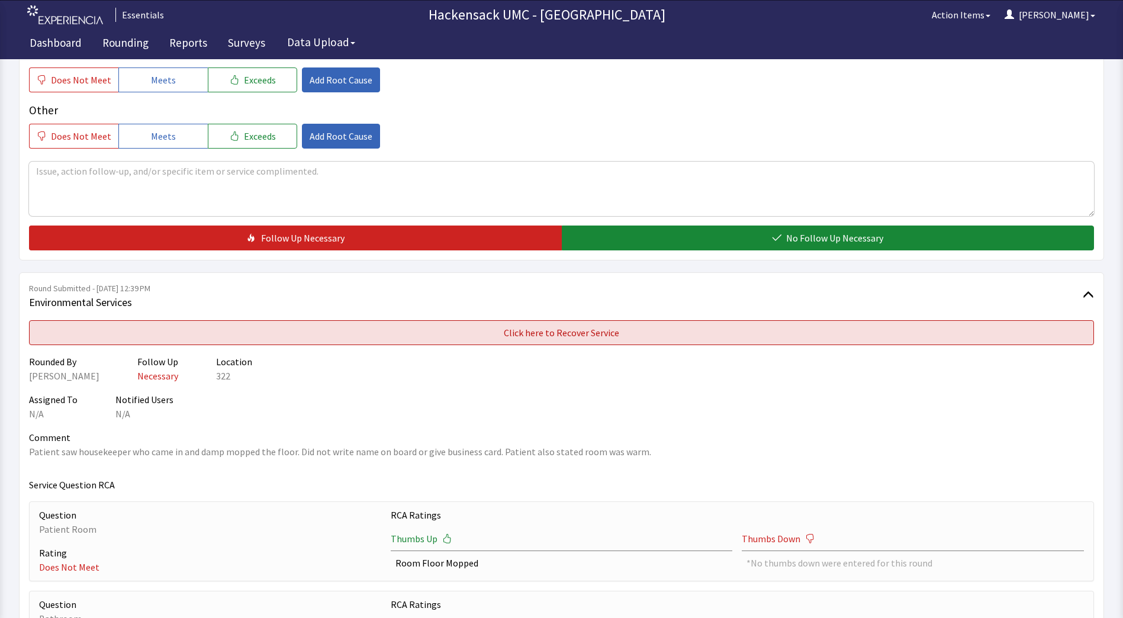
click at [648, 329] on button "Click here to Recover Service" at bounding box center [561, 332] width 1065 height 25
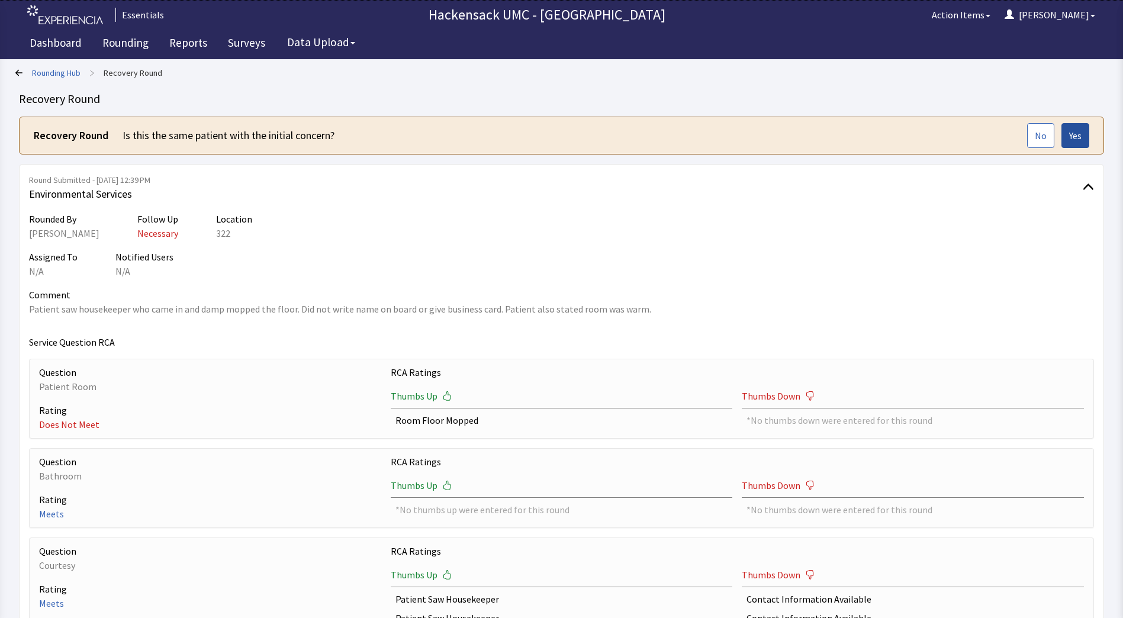
click at [1071, 140] on span "Yes" at bounding box center [1075, 135] width 12 height 14
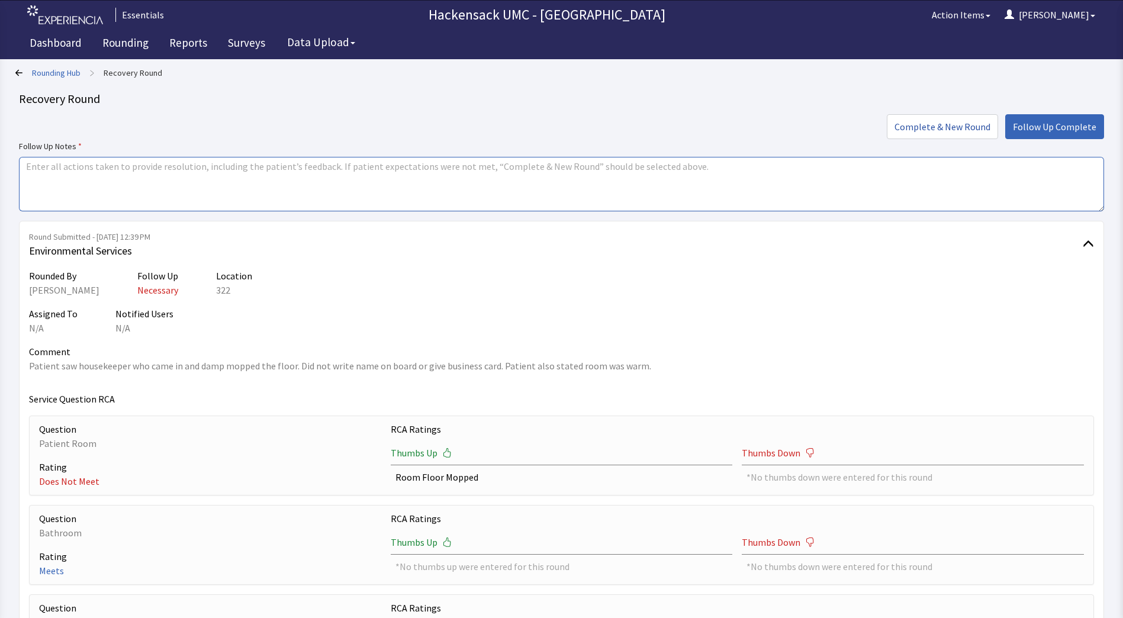
click at [260, 173] on textarea at bounding box center [561, 184] width 1085 height 54
click at [889, 178] on textarea "Adjusted the thermostat to make the room cooler. Provided my business card and …" at bounding box center [561, 184] width 1085 height 54
type textarea "Adjusted the thermostat to make the room cooler. Provided my business card and …"
click at [1068, 118] on button "Follow Up Complete" at bounding box center [1054, 126] width 99 height 25
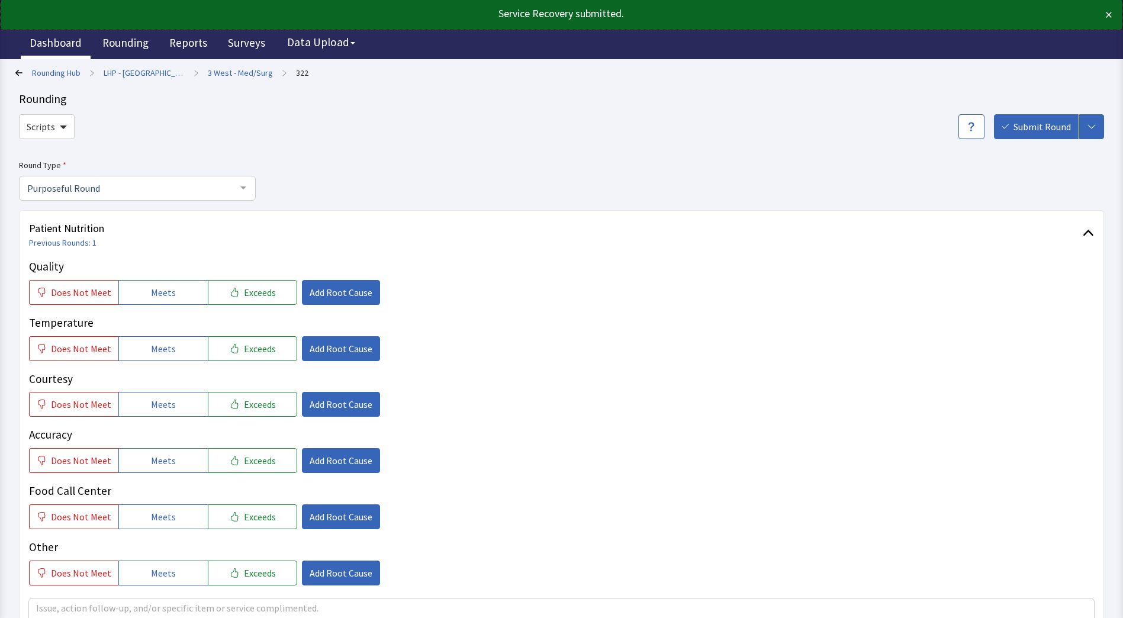
click at [69, 46] on link "Dashboard" at bounding box center [56, 45] width 70 height 30
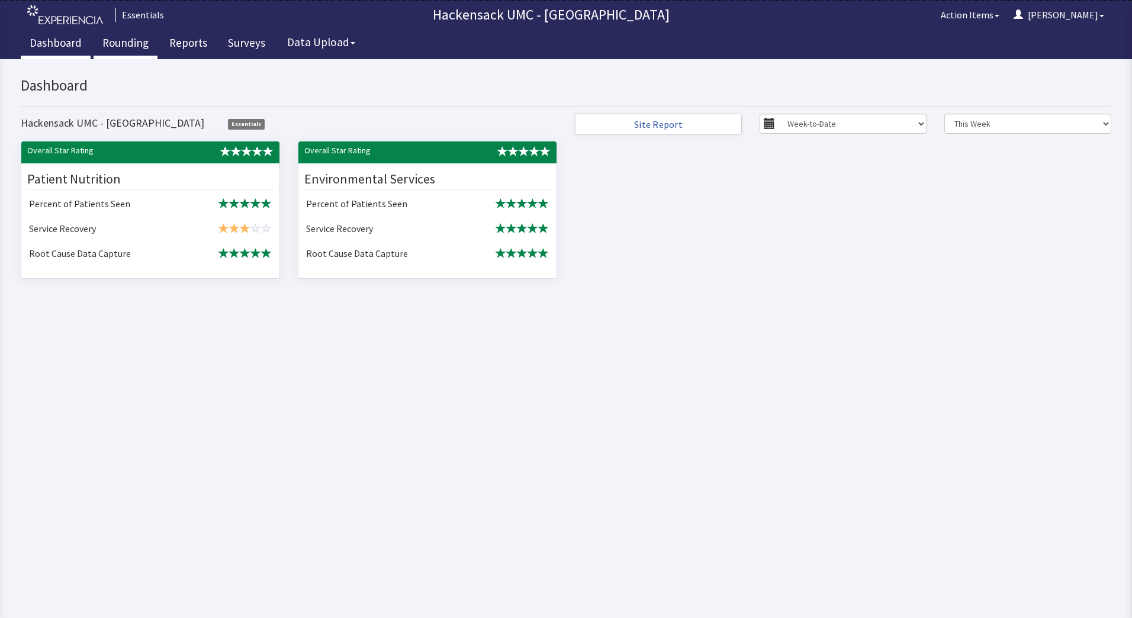
click at [132, 46] on link "Rounding" at bounding box center [126, 45] width 64 height 30
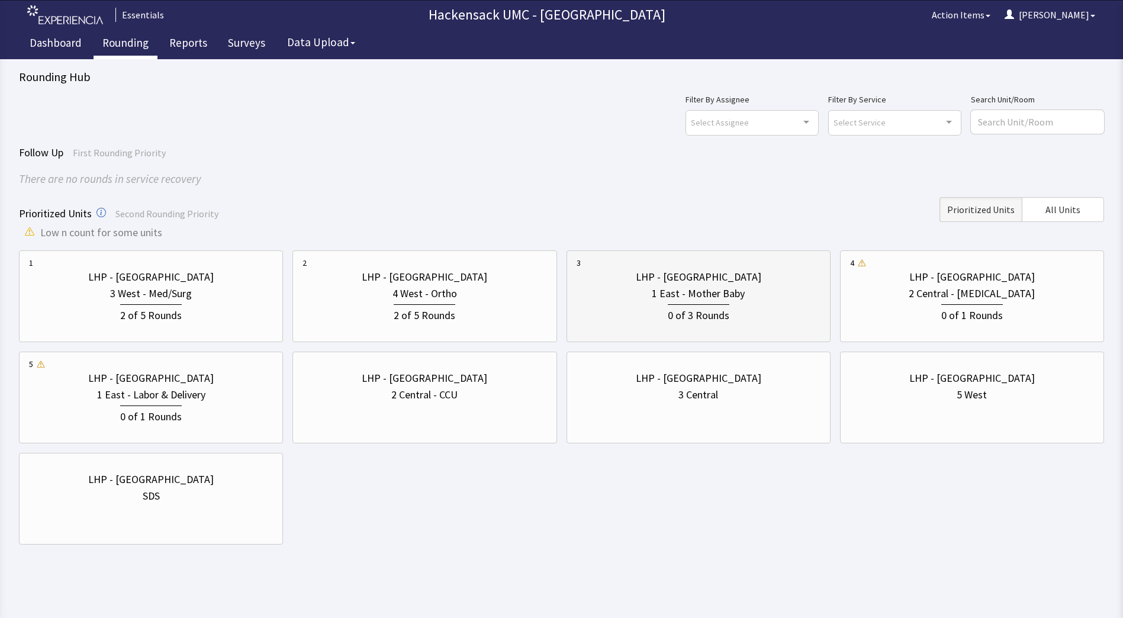
click at [690, 316] on div "0 of 3 Rounds" at bounding box center [699, 314] width 62 height 20
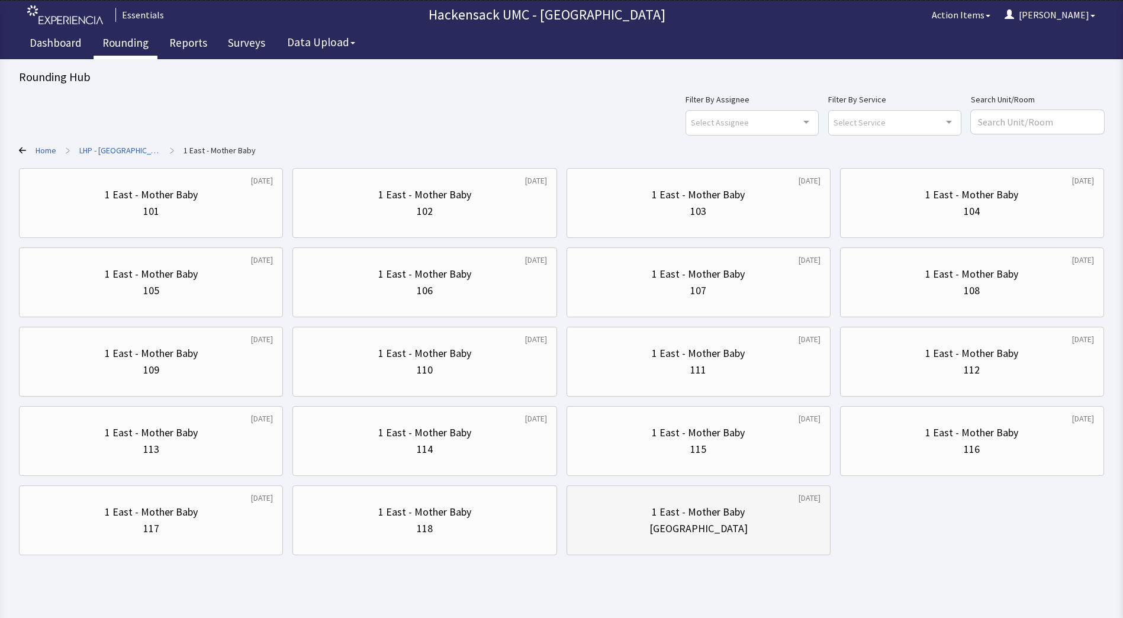
click at [706, 511] on div "1 East - Mother Baby" at bounding box center [698, 512] width 93 height 17
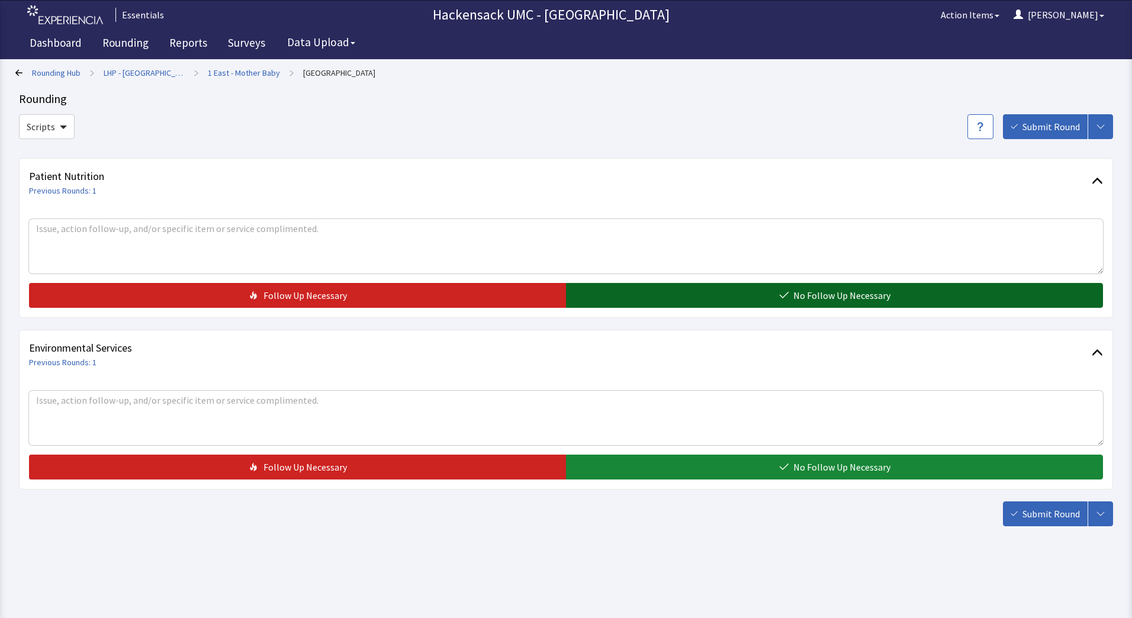
click at [769, 288] on button "No Follow Up Necessary" at bounding box center [834, 295] width 537 height 25
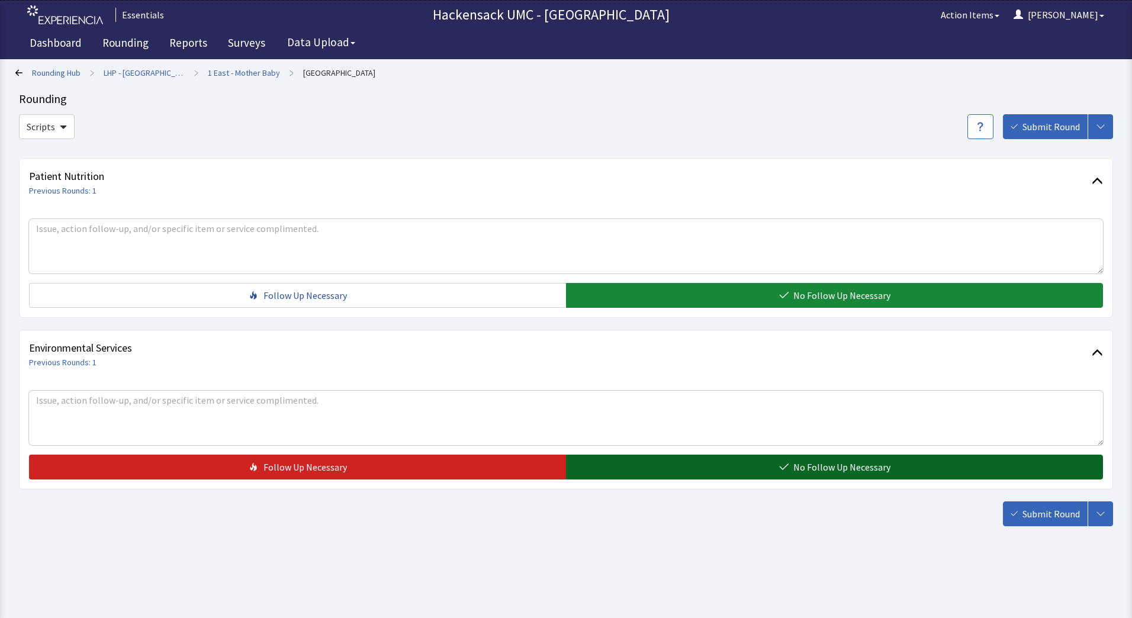
click at [710, 478] on button "No Follow Up Necessary" at bounding box center [834, 467] width 537 height 25
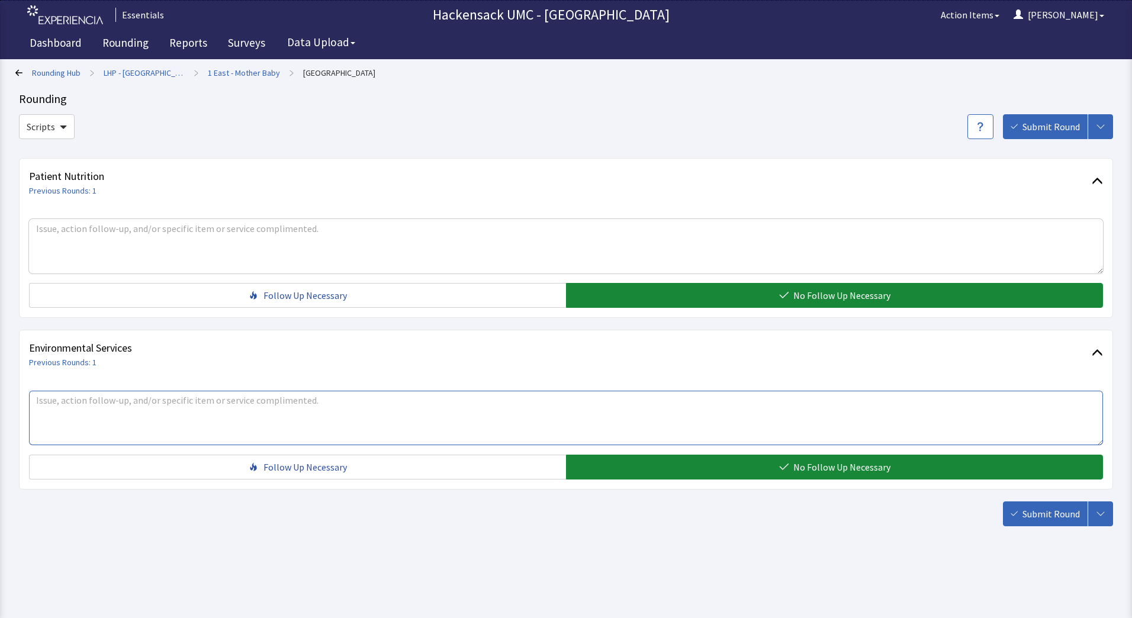
click at [335, 407] on textarea at bounding box center [566, 418] width 1074 height 54
type textarea "[PERSON_NAME] is requesting chairs to be vacuumed .... will send [PERSON_NAME]"
click at [1031, 510] on span "Submit Round" at bounding box center [1050, 514] width 57 height 14
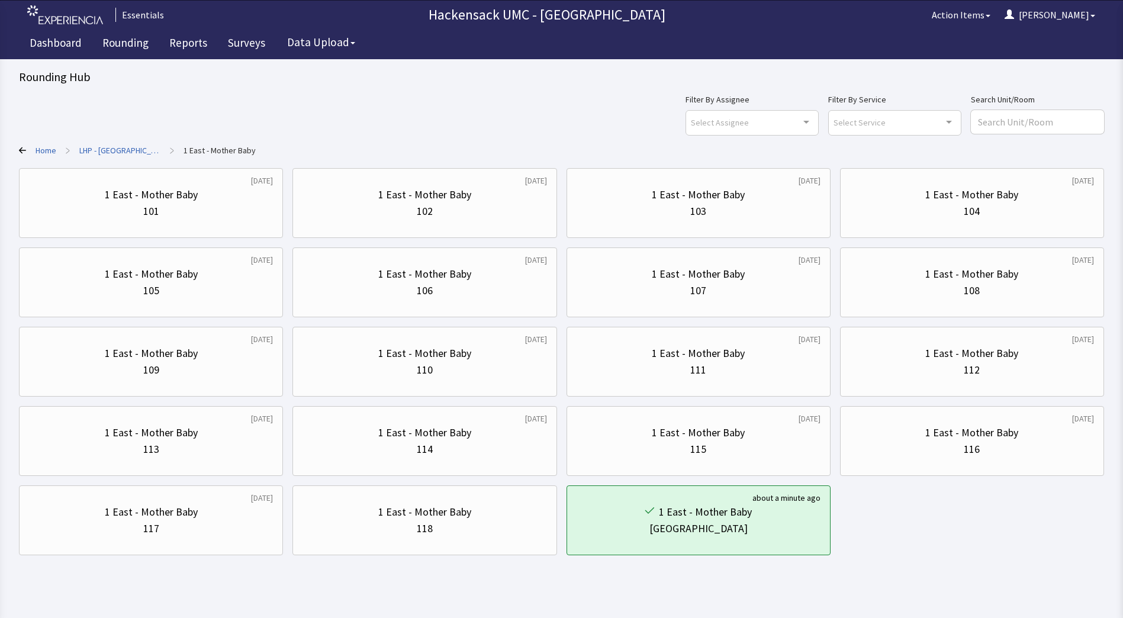
click at [44, 147] on link "Home" at bounding box center [46, 150] width 21 height 12
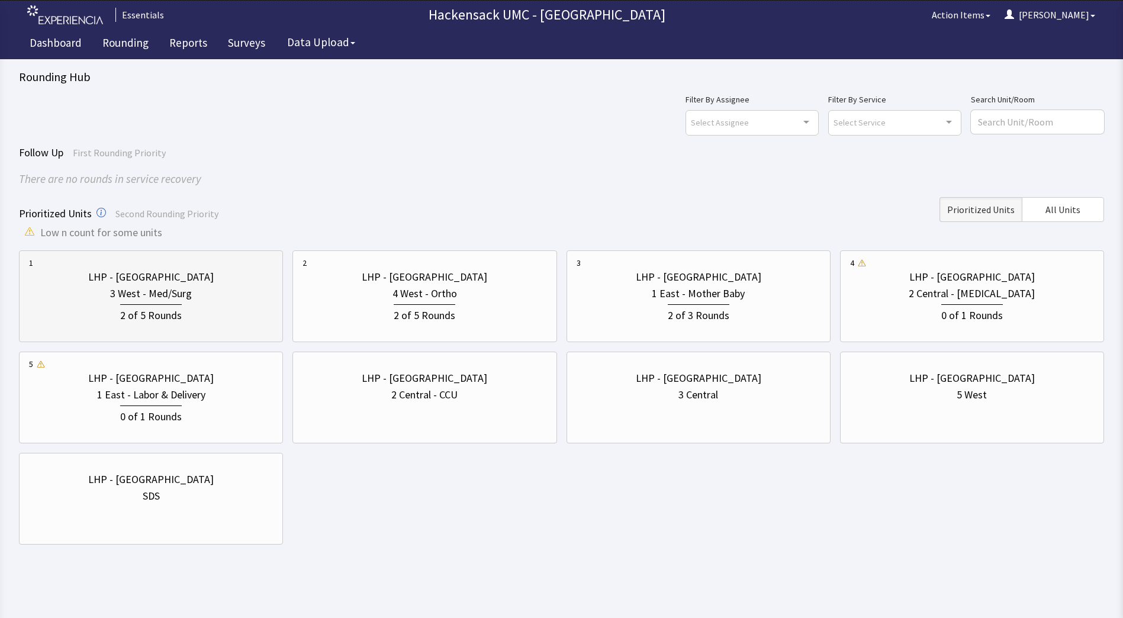
click at [182, 314] on div "2 of 5 Rounds" at bounding box center [151, 313] width 244 height 22
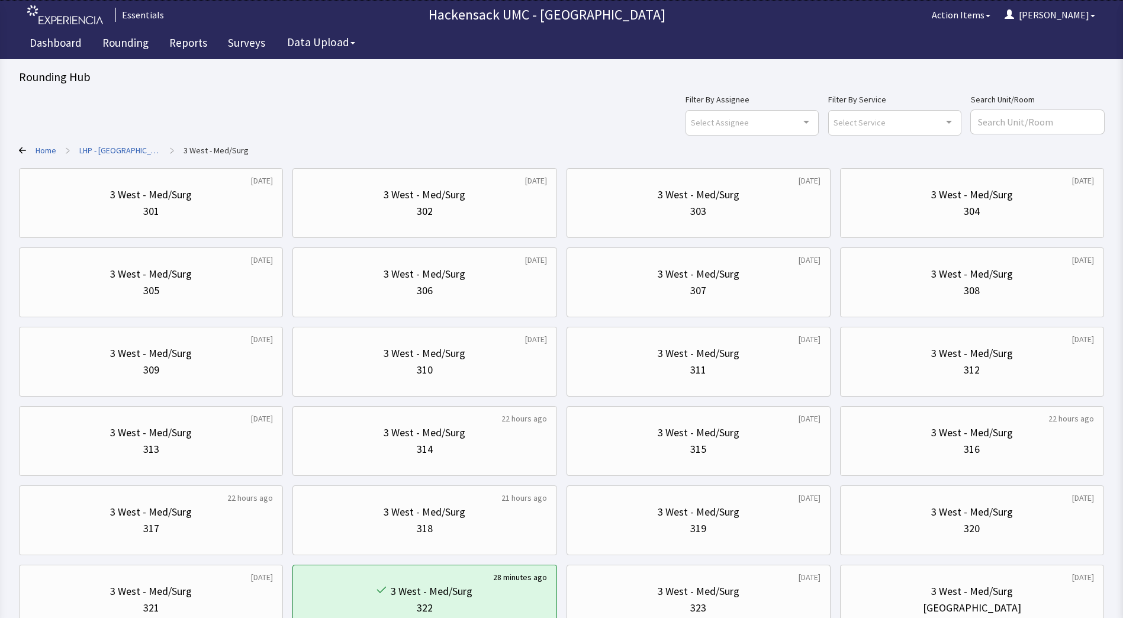
click at [49, 153] on link "Home" at bounding box center [46, 150] width 21 height 12
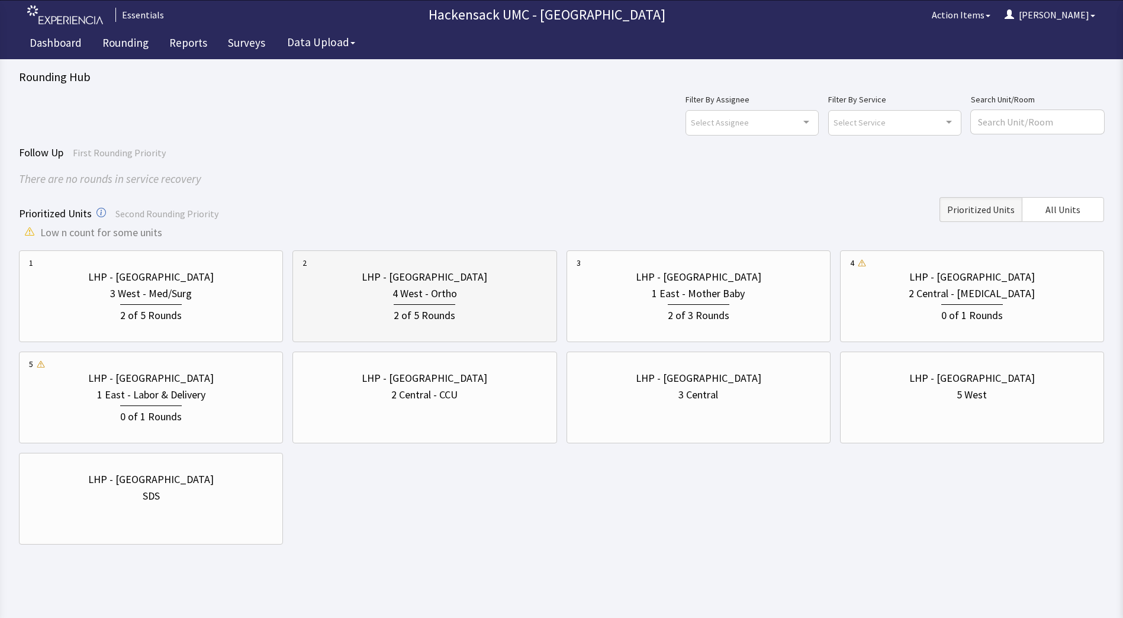
click at [382, 307] on div "2 of 5 Rounds" at bounding box center [425, 313] width 244 height 22
